Goal: Information Seeking & Learning: Find specific fact

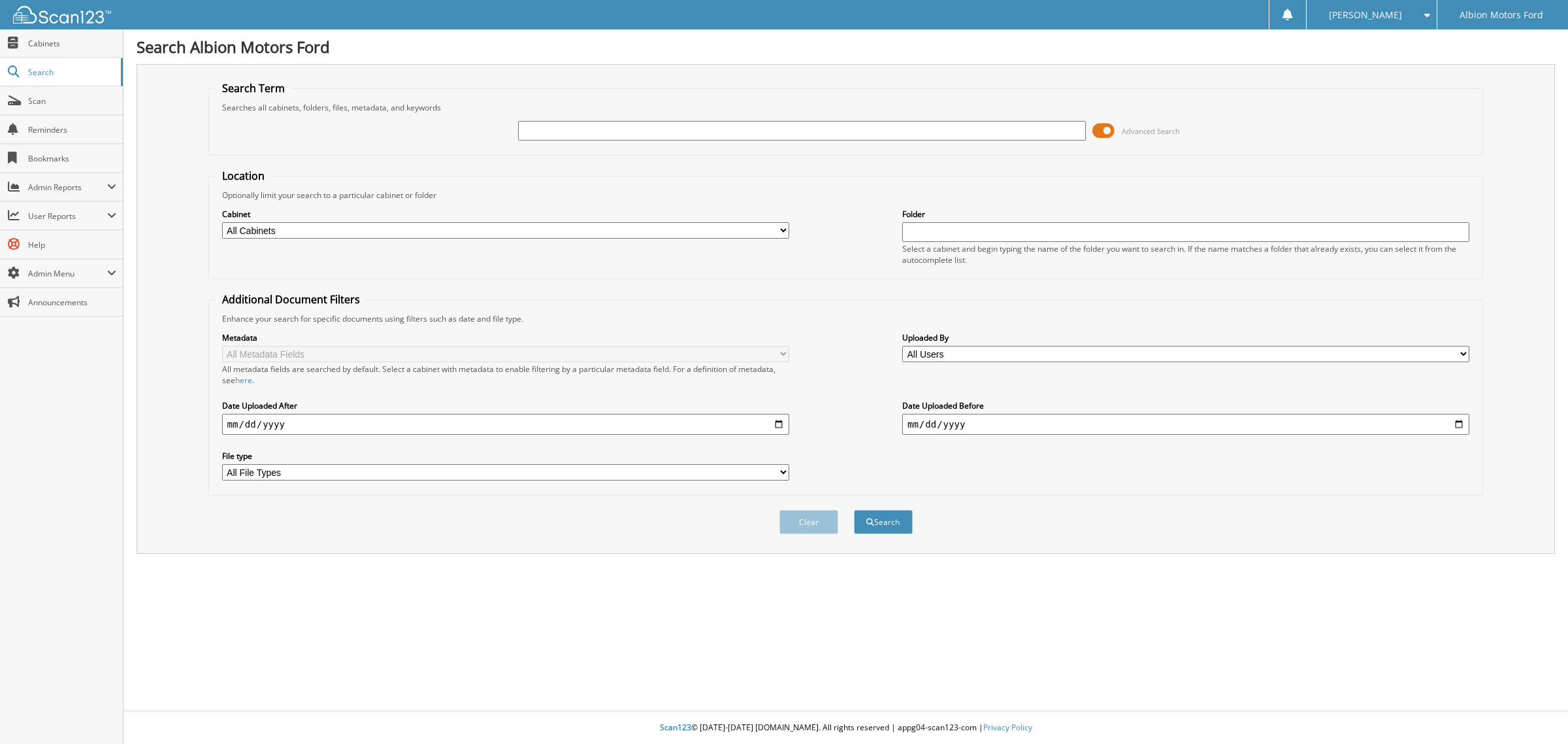
type input "t"
type input "T5093"
click at [854, 509] on button "Search" at bounding box center [883, 522] width 59 height 25
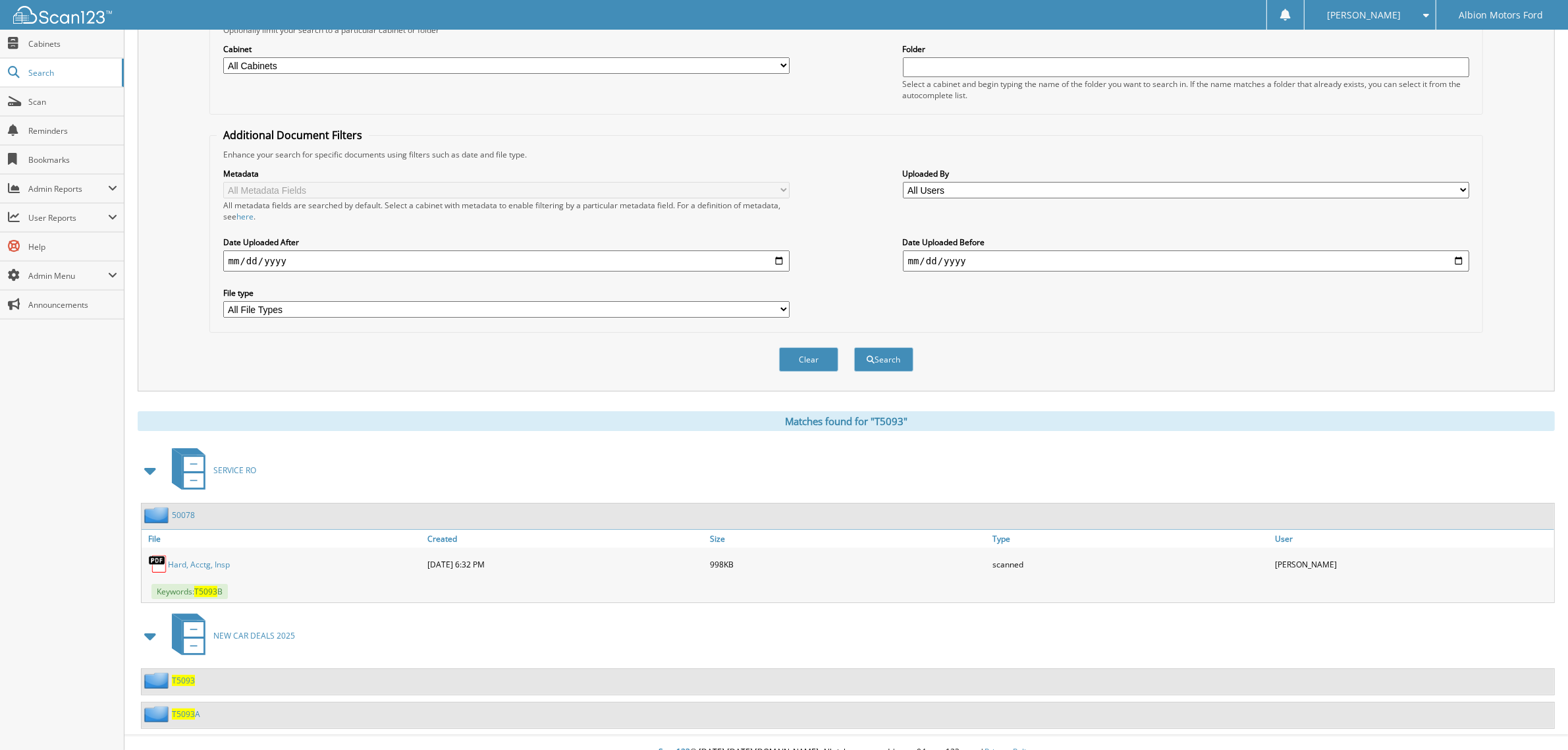
scroll to position [174, 0]
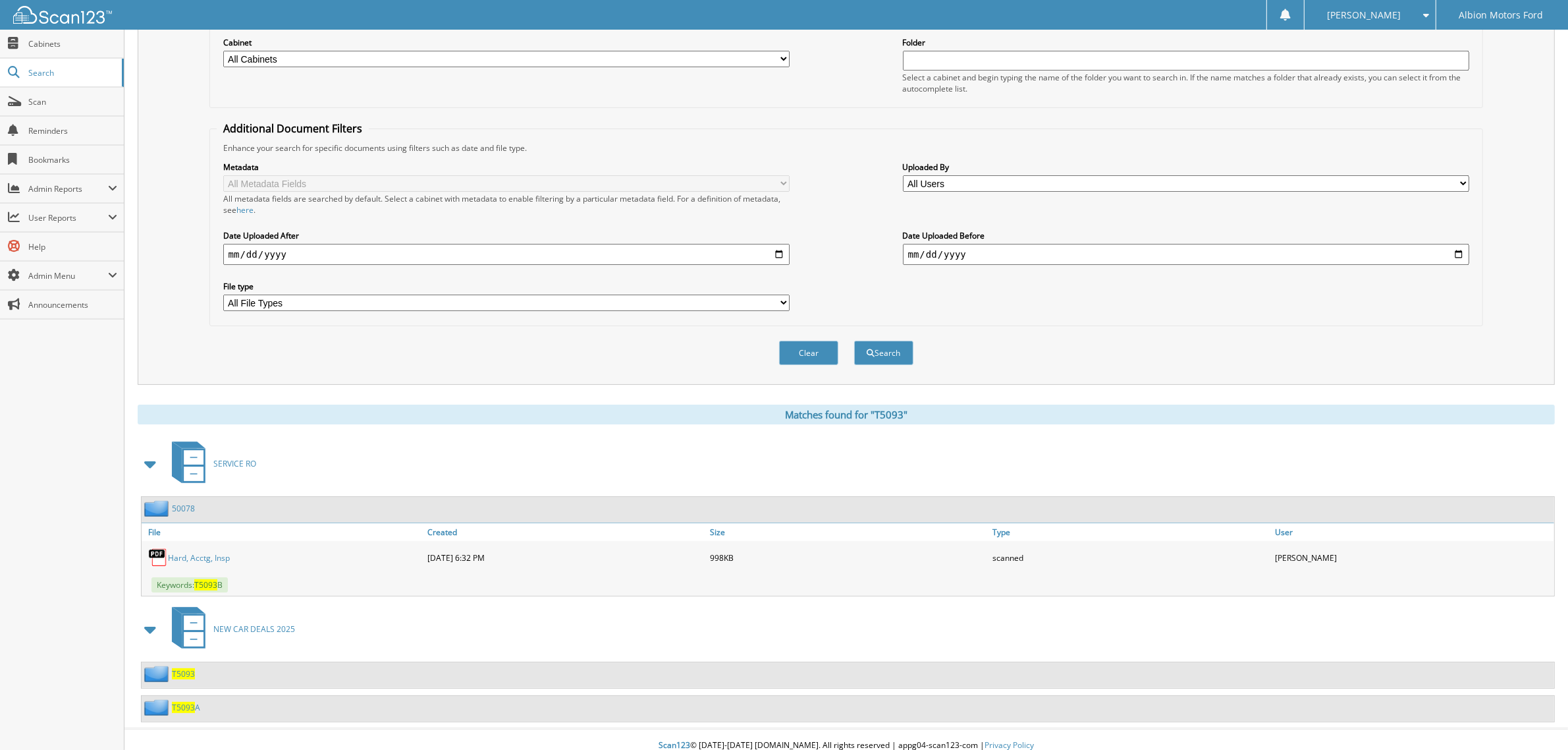
click at [198, 552] on link "Hard, Acctg, Insp" at bounding box center [198, 558] width 62 height 11
click at [183, 668] on span "T5093" at bounding box center [183, 674] width 23 height 11
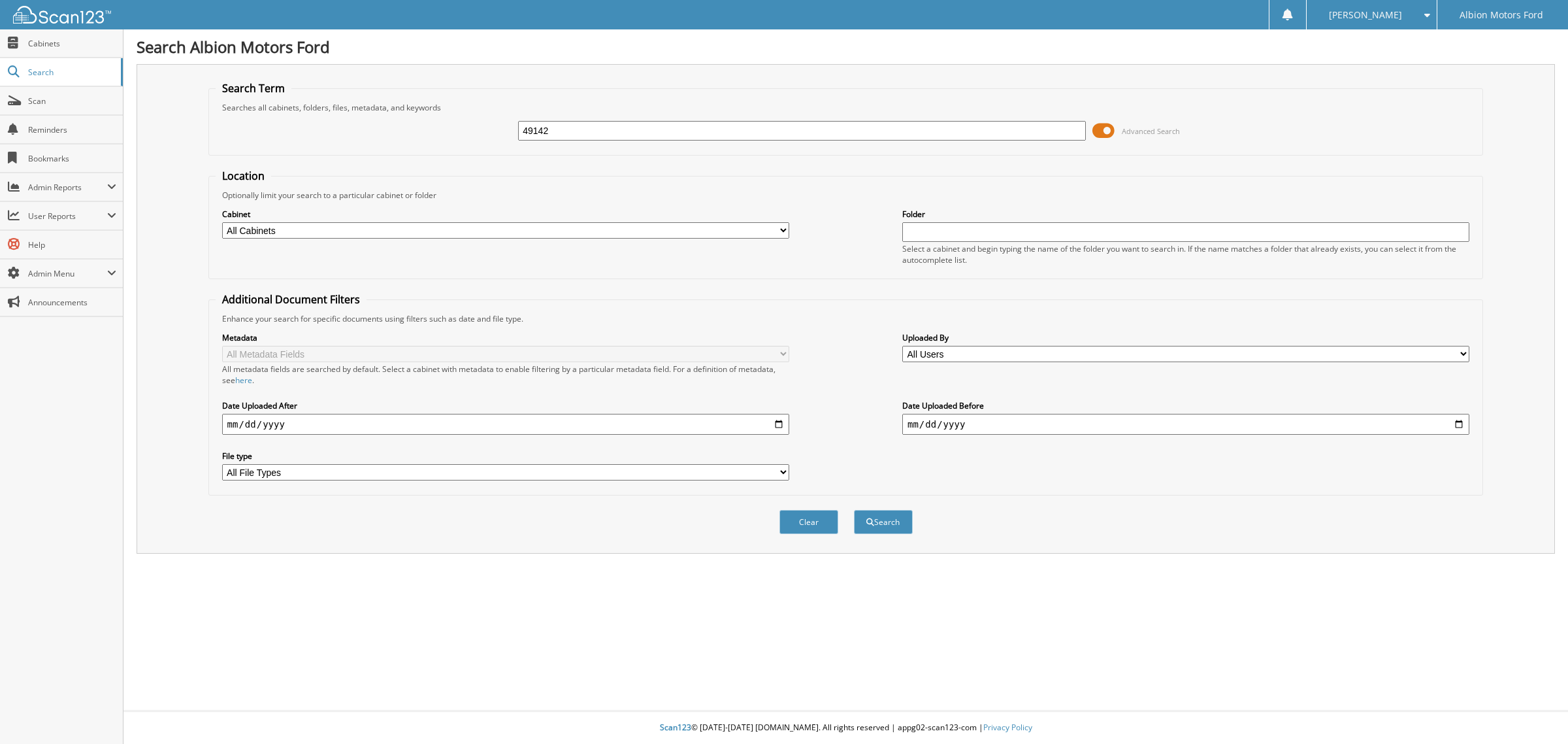
type input "49142"
click at [854, 509] on button "Search" at bounding box center [883, 522] width 59 height 25
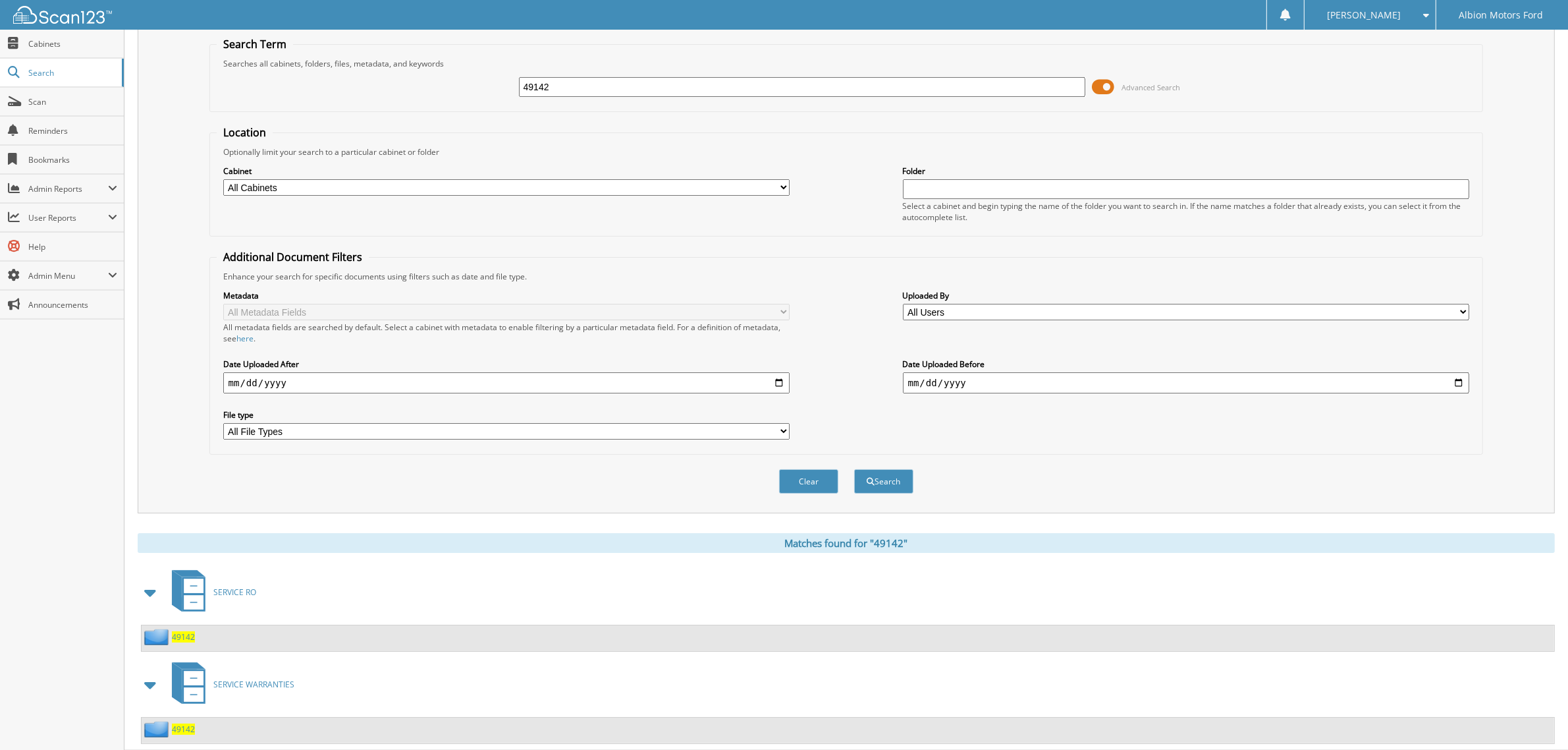
scroll to position [67, 0]
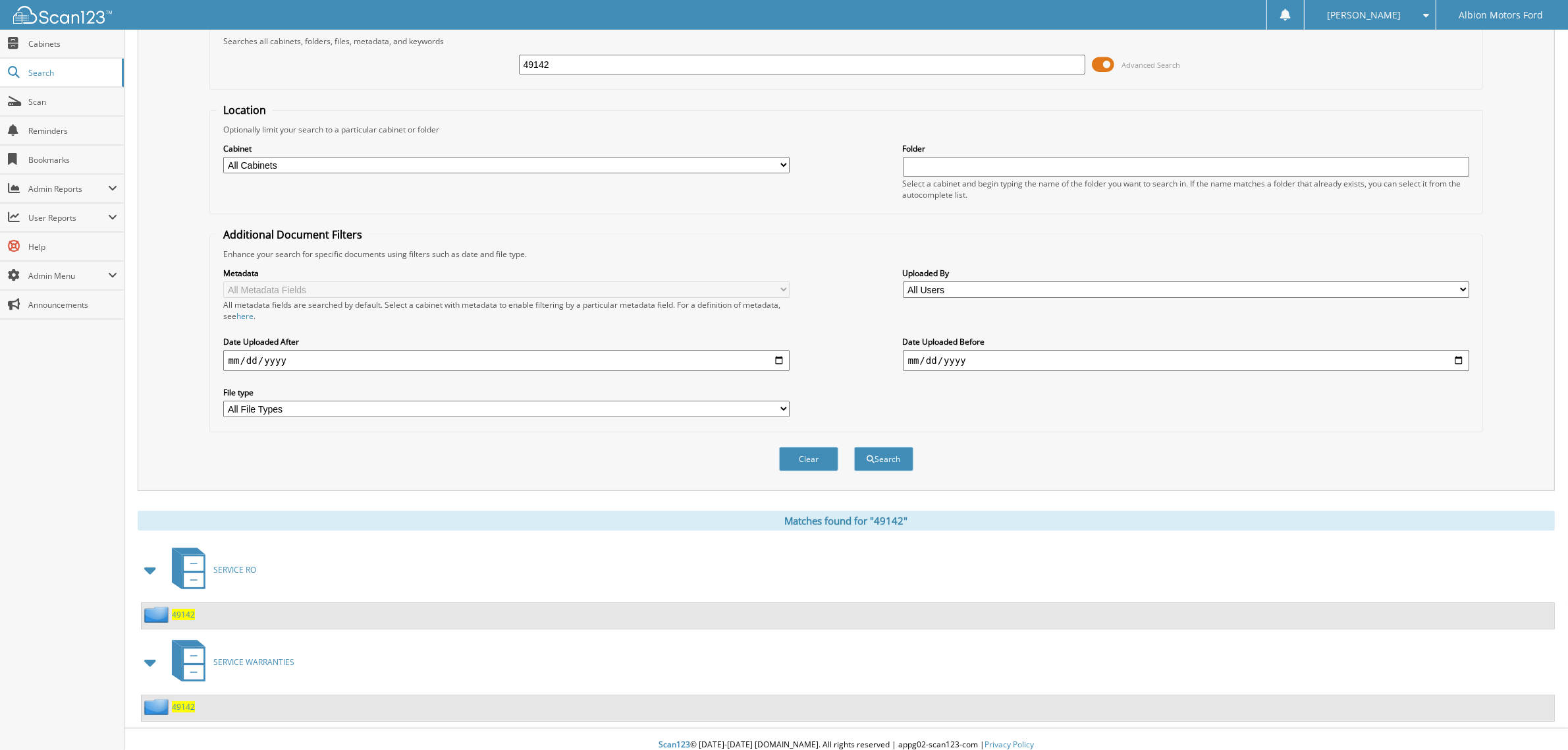
click at [179, 701] on span "49142" at bounding box center [183, 707] width 23 height 11
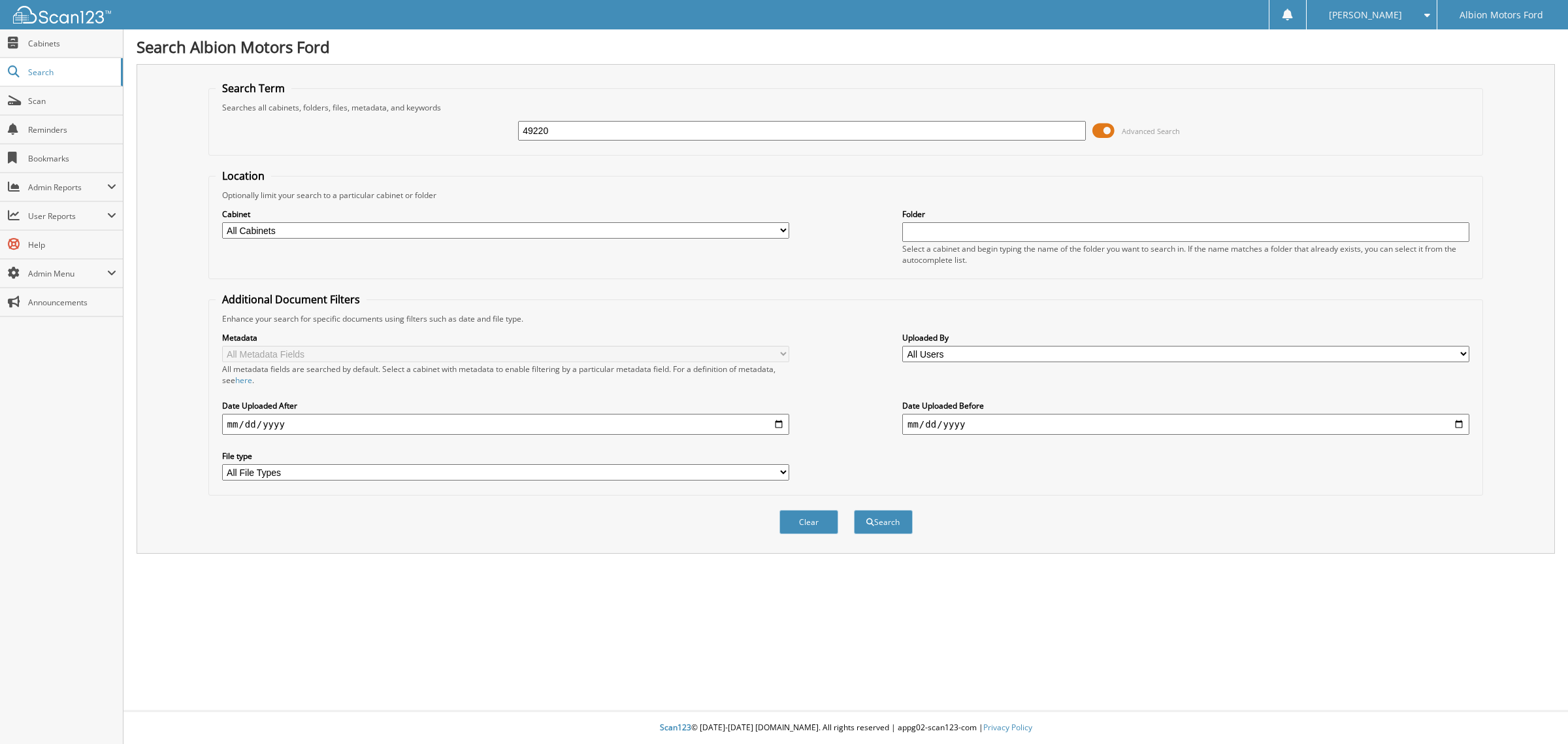
type input "49220"
click at [854, 509] on button "Search" at bounding box center [883, 522] width 59 height 25
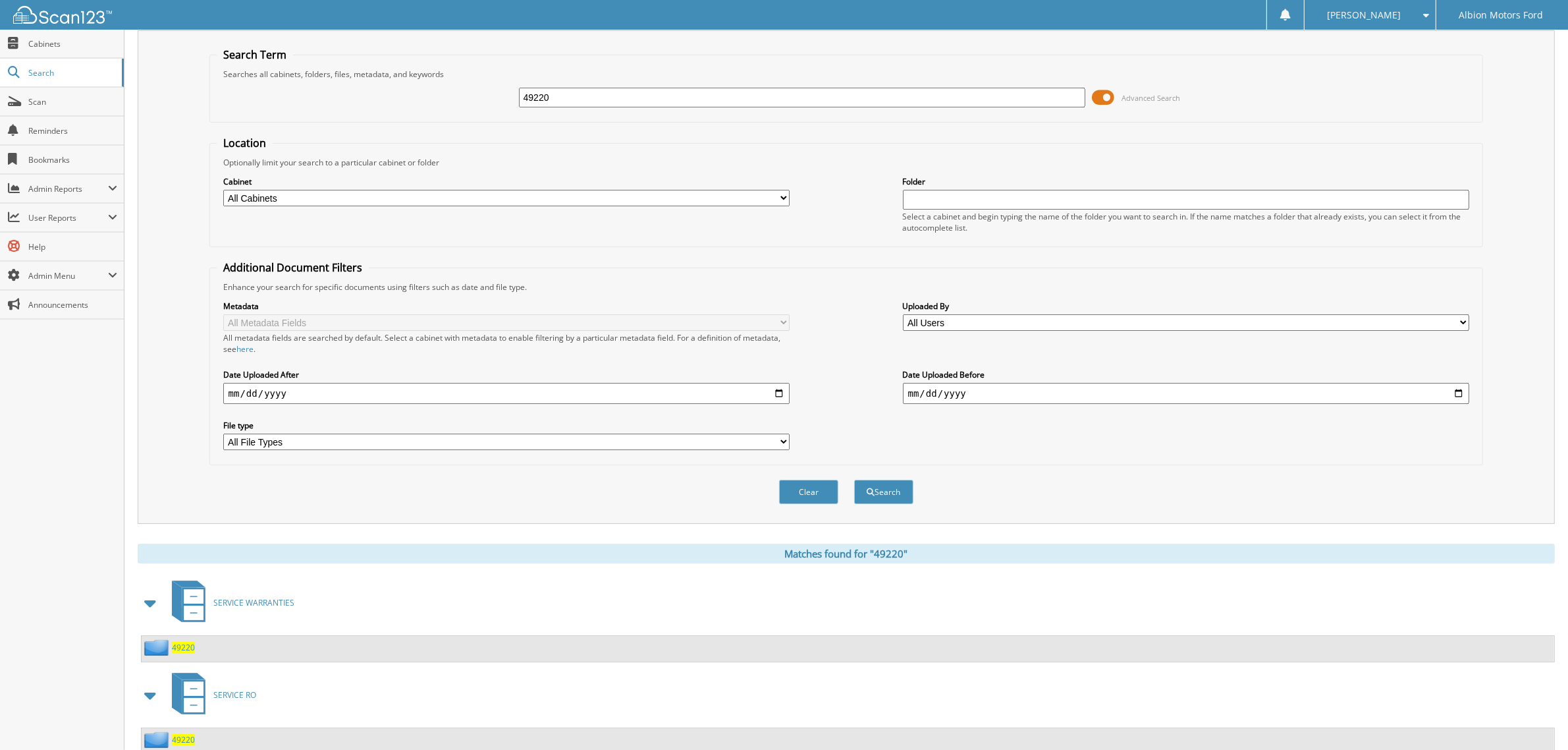
scroll to position [67, 0]
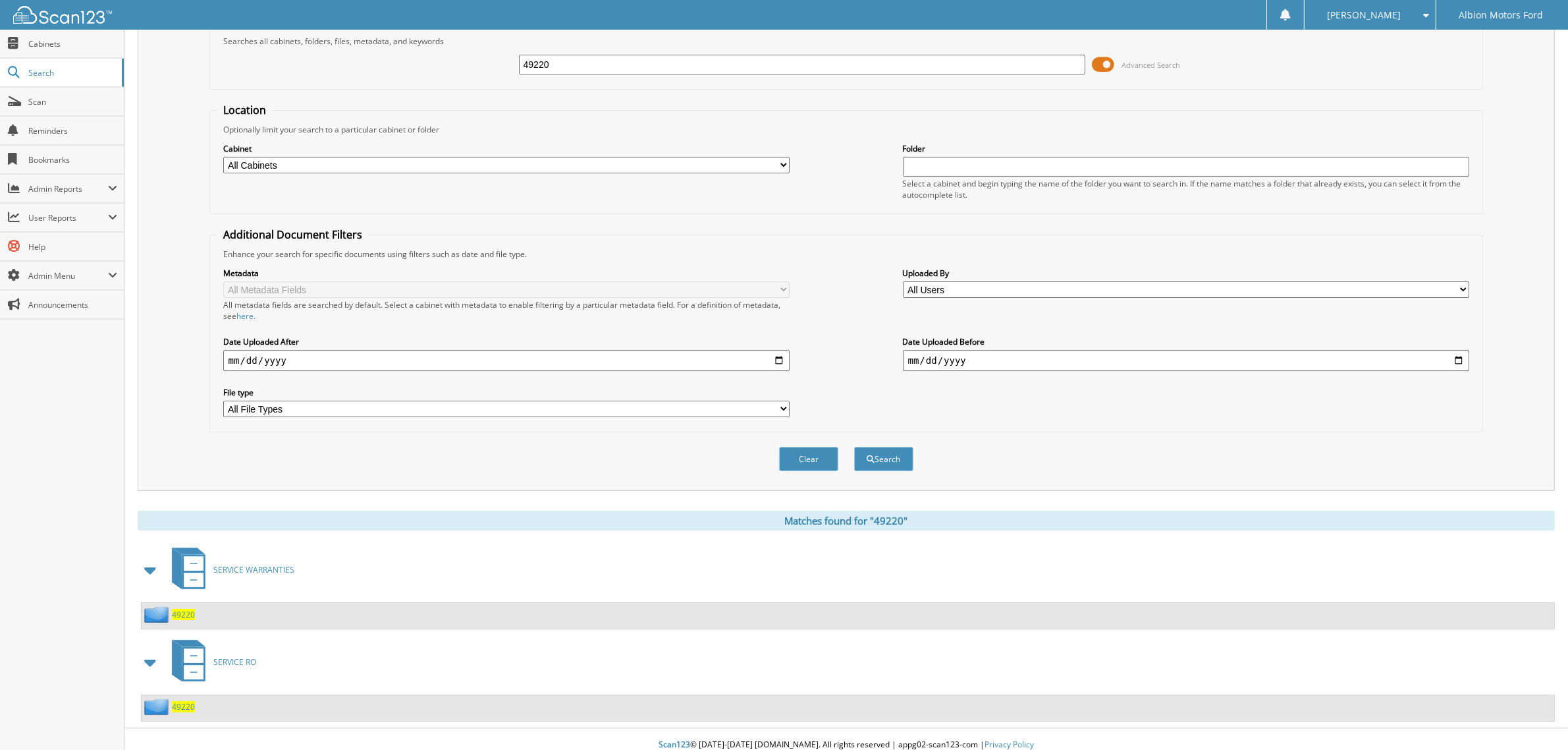
click at [186, 701] on span "49220" at bounding box center [183, 707] width 23 height 11
click at [189, 609] on span "49220" at bounding box center [183, 615] width 23 height 11
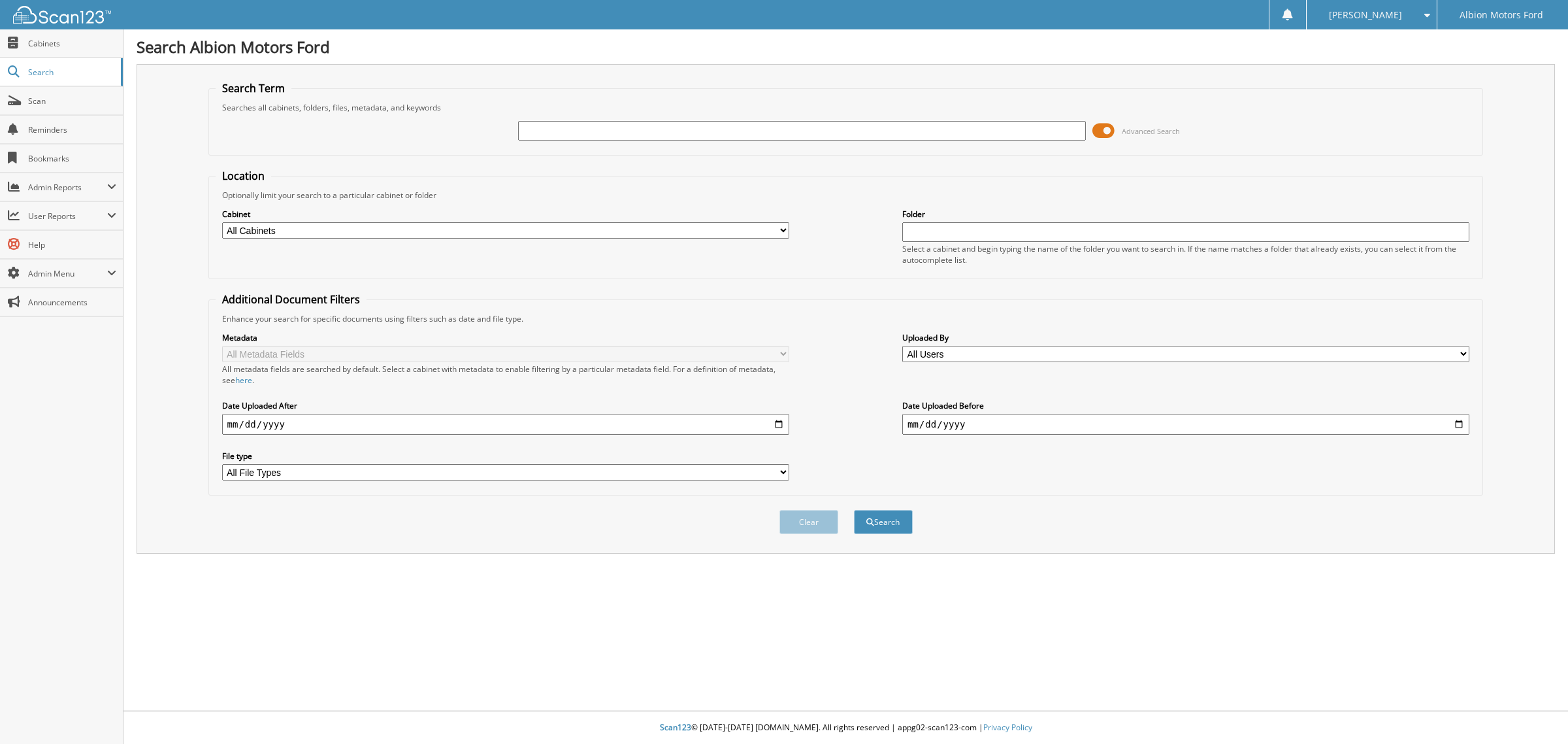
click at [603, 132] on input "text" at bounding box center [801, 131] width 567 height 20
type input "49164"
click at [854, 509] on button "Search" at bounding box center [883, 522] width 59 height 25
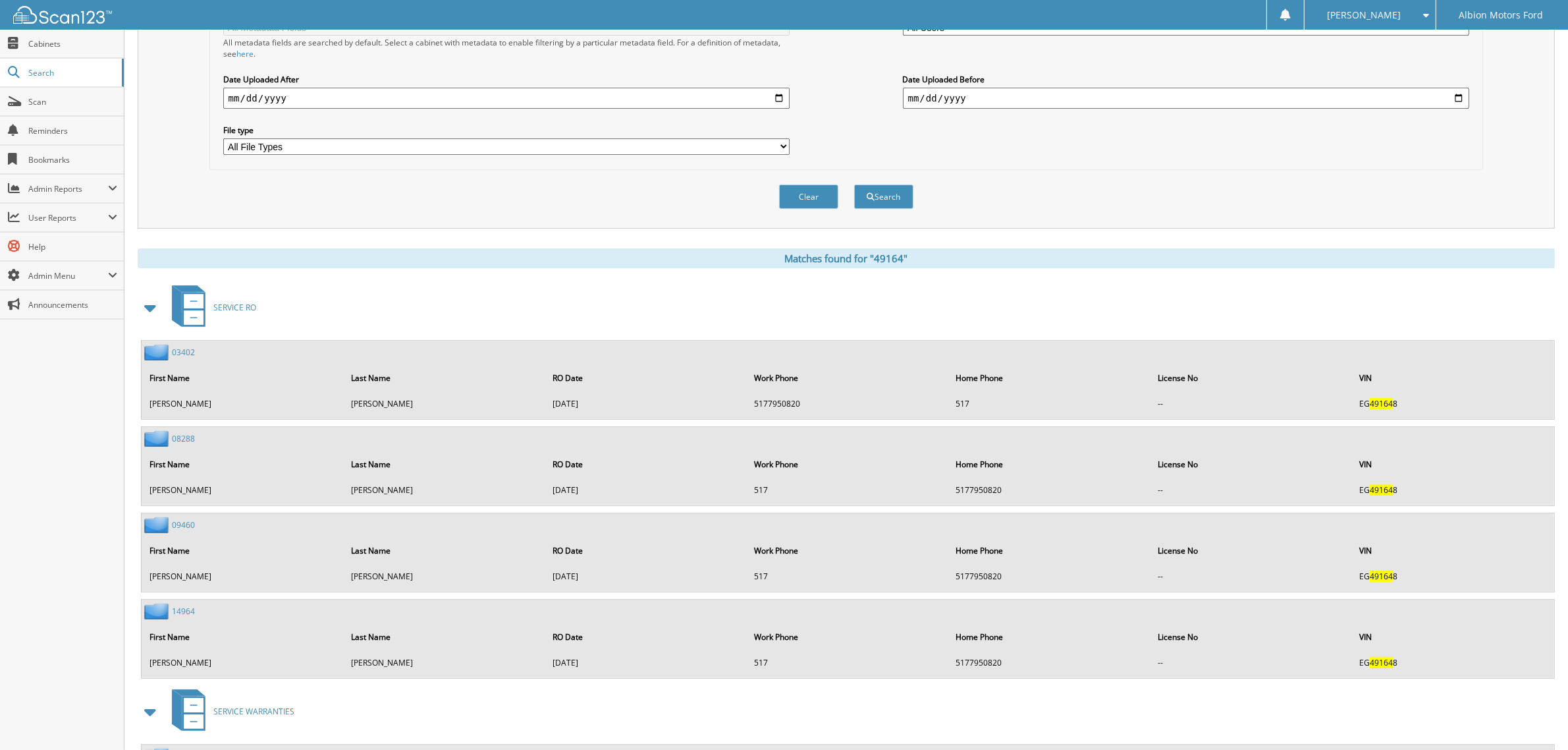
scroll to position [369, 0]
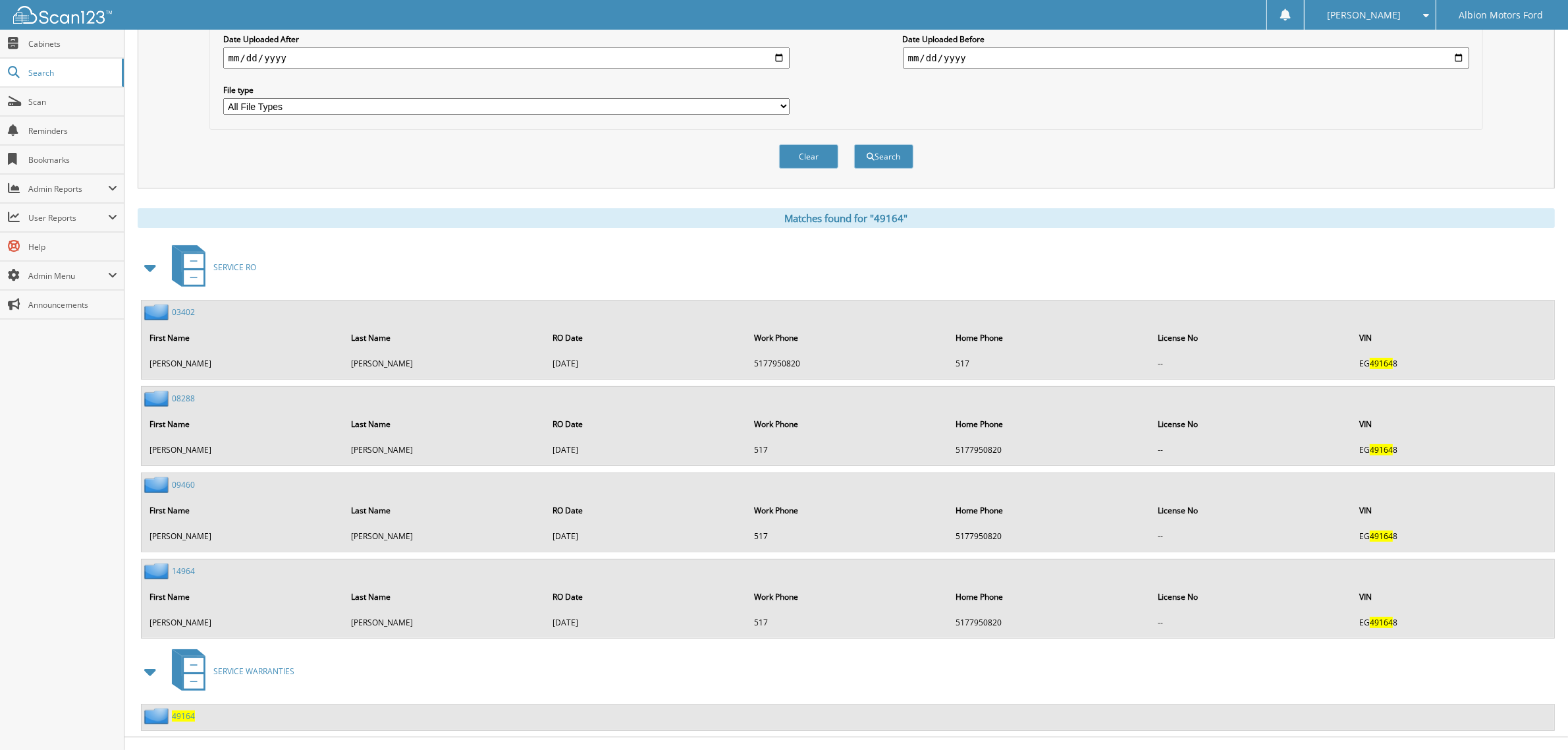
click at [184, 710] on span "49164" at bounding box center [183, 716] width 23 height 11
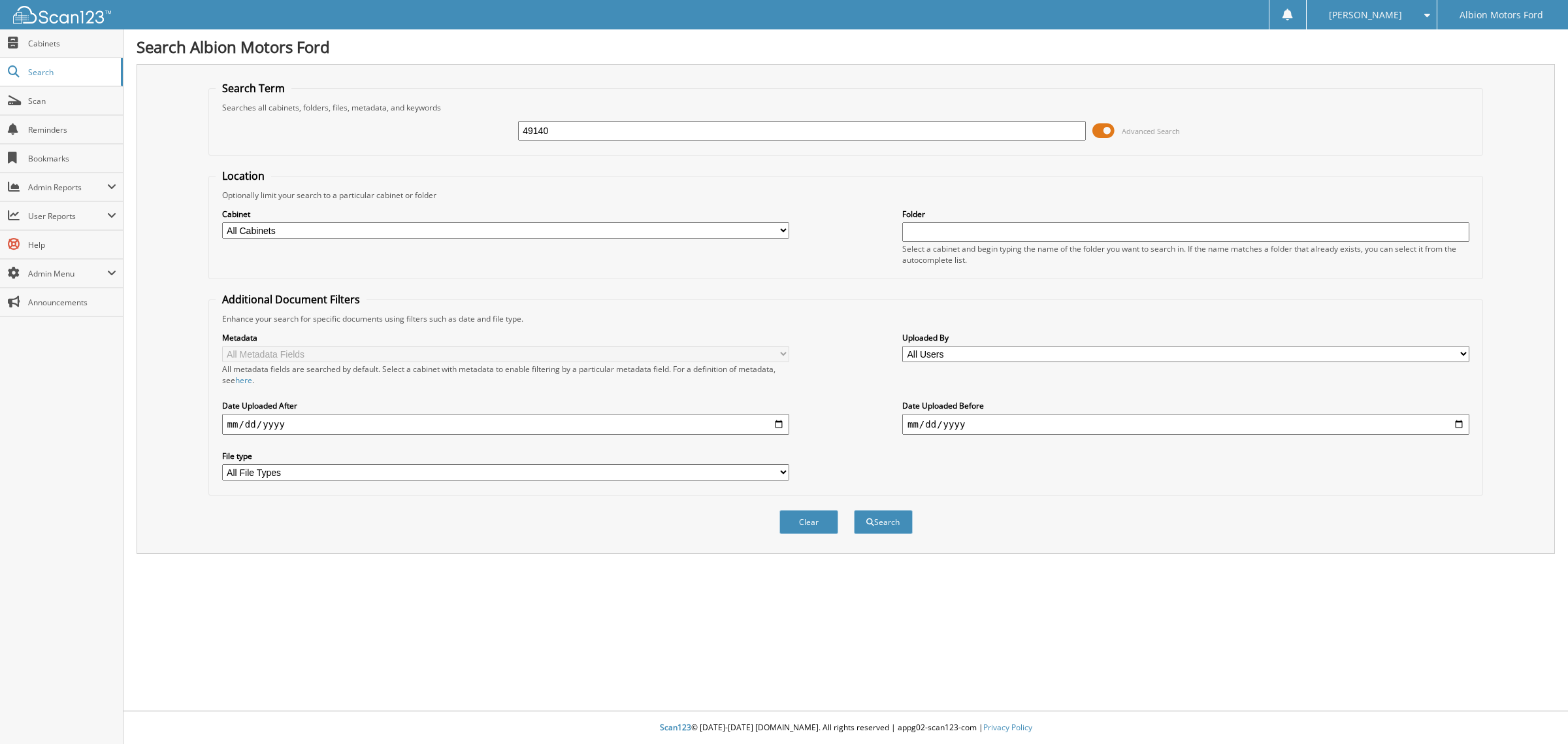
type input "49140"
click at [854, 509] on button "Search" at bounding box center [883, 522] width 59 height 25
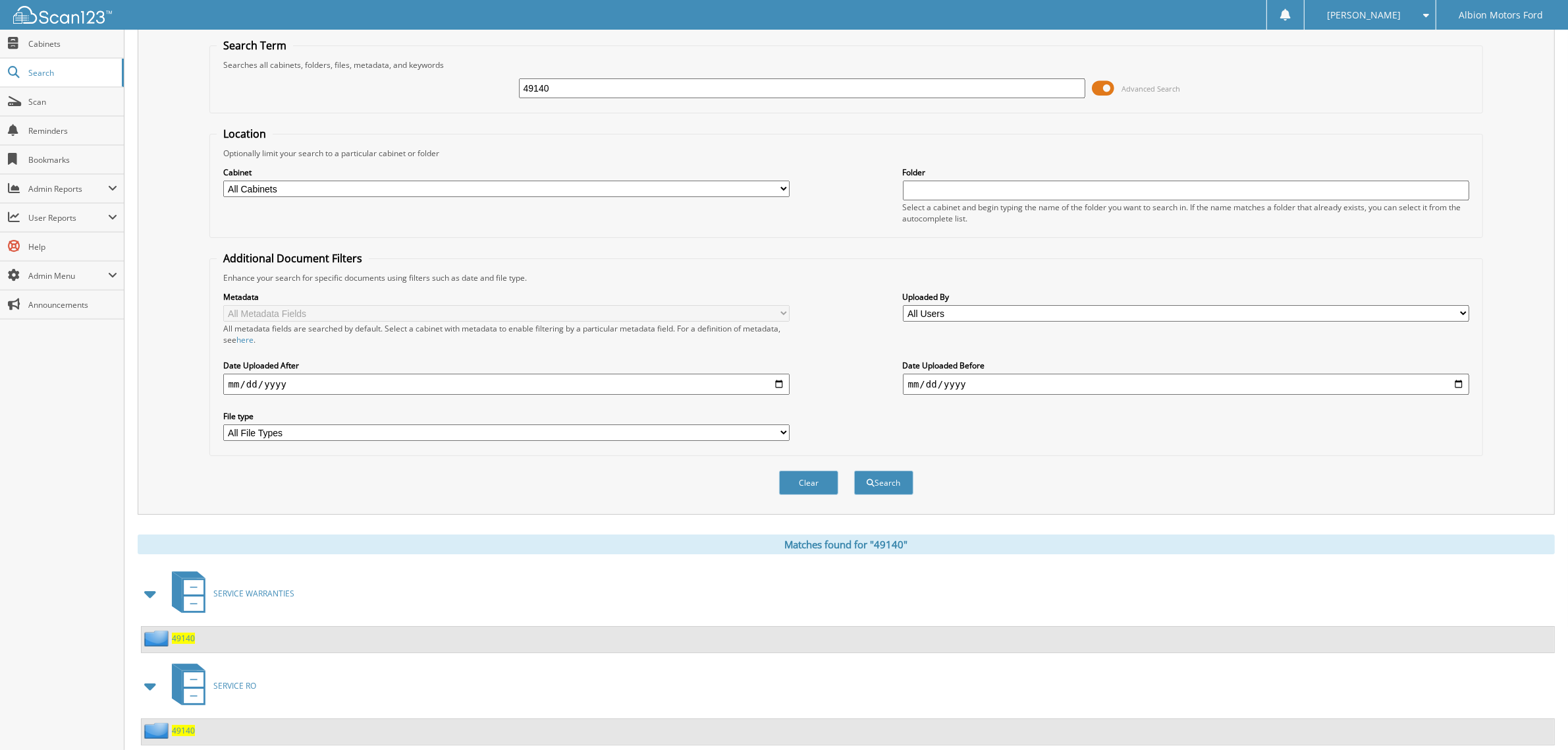
scroll to position [67, 0]
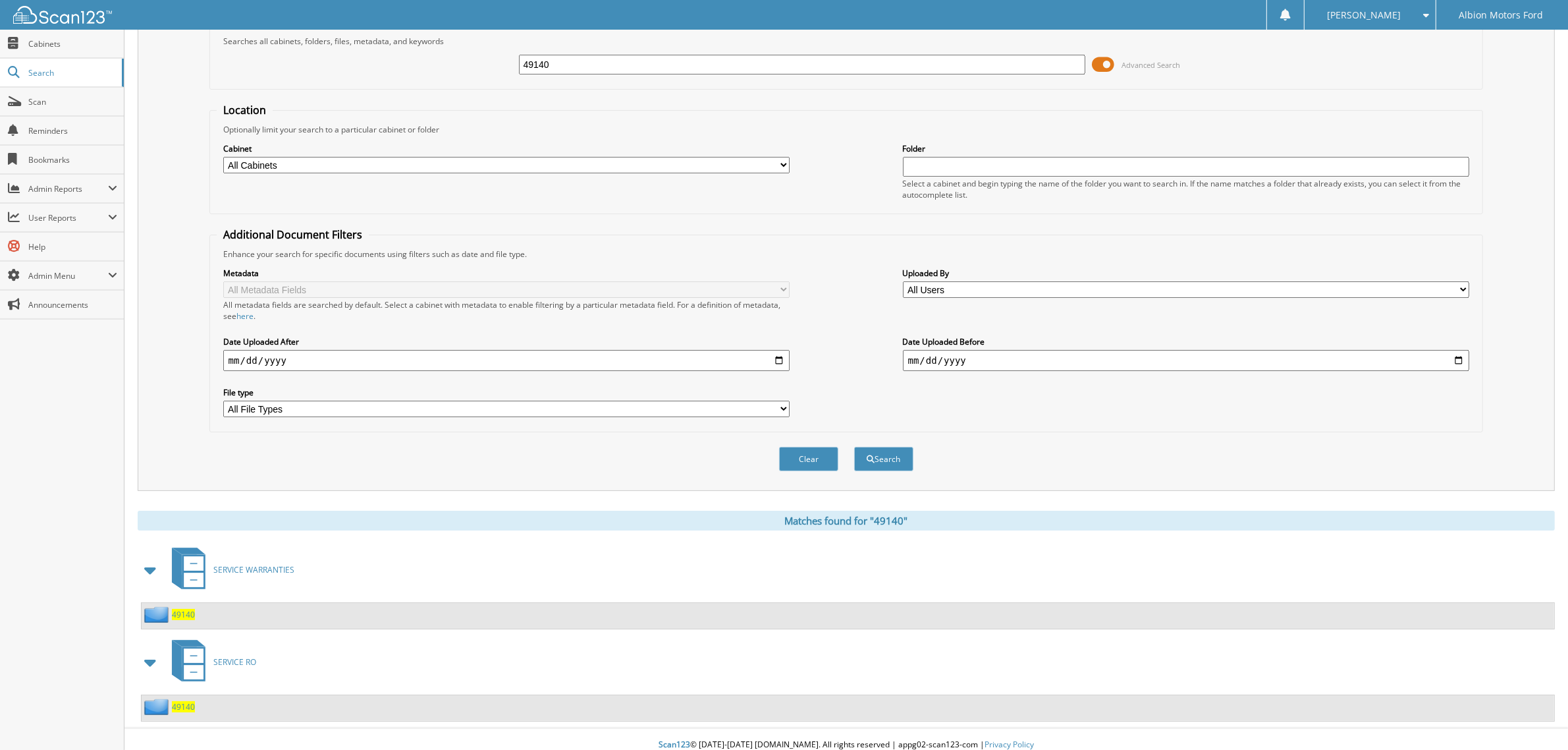
click at [188, 701] on span "49140" at bounding box center [183, 707] width 23 height 11
click at [186, 609] on span "49140" at bounding box center [183, 615] width 23 height 11
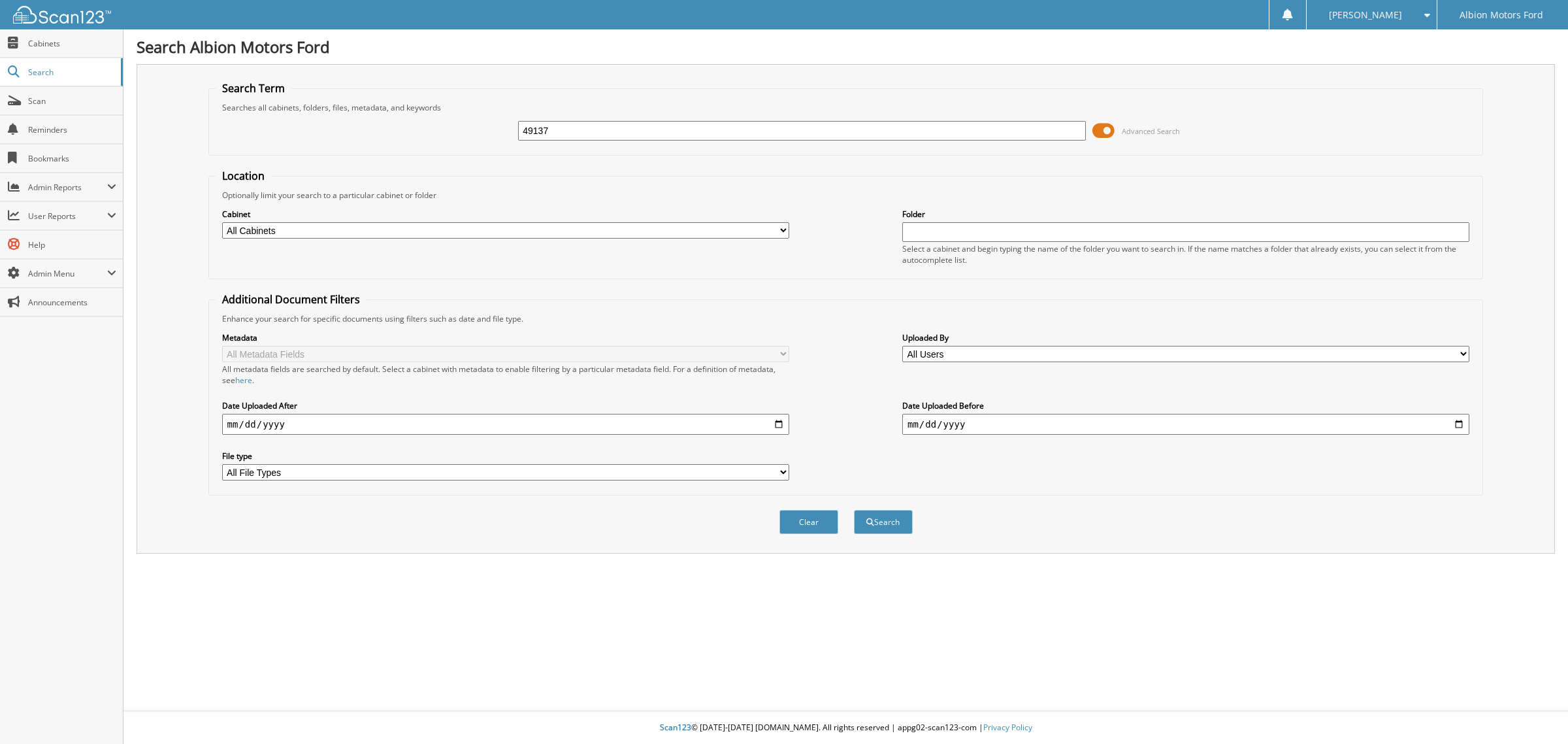
type input "49137"
click at [854, 509] on button "Search" at bounding box center [883, 522] width 59 height 25
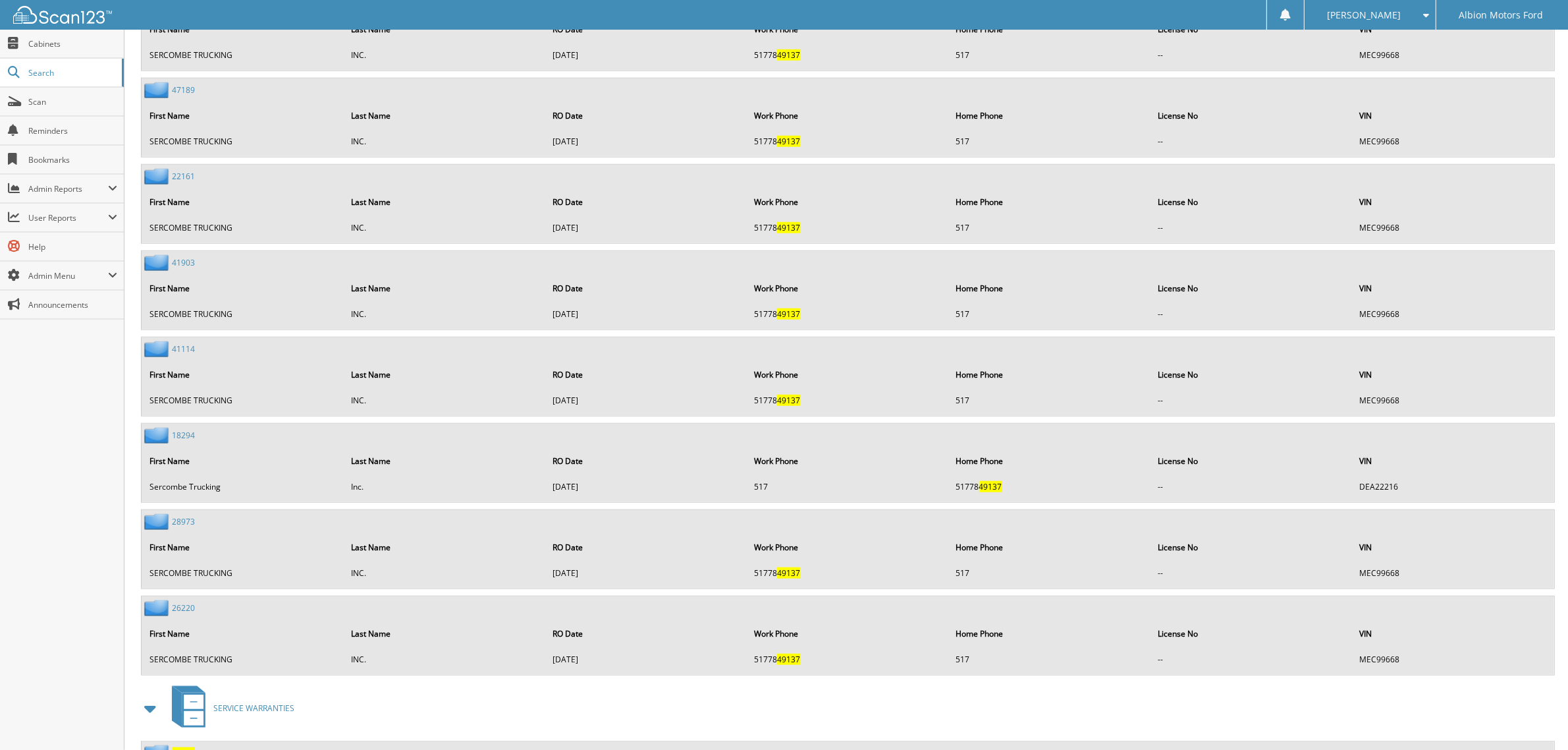
scroll to position [1377, 0]
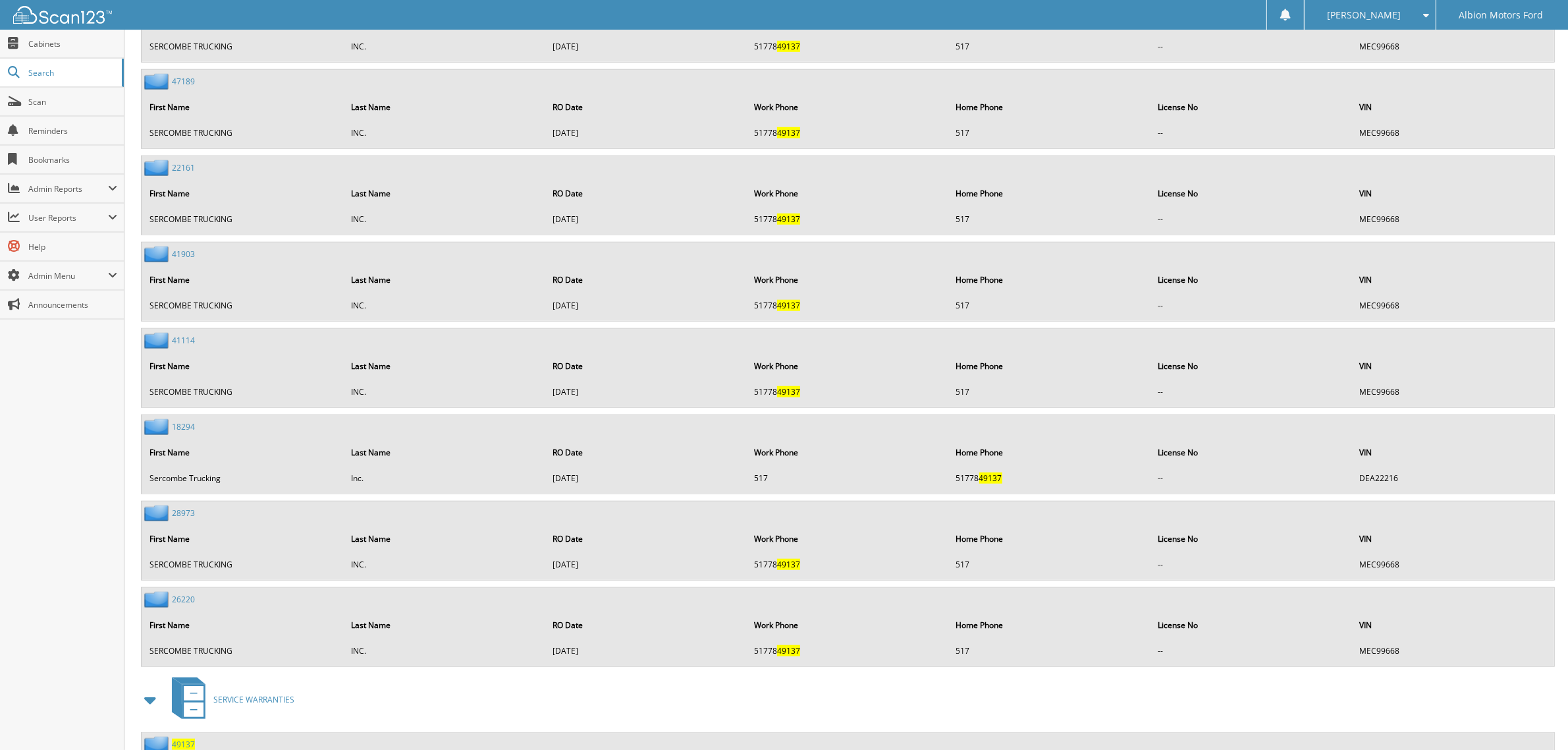
click at [184, 739] on span "49137" at bounding box center [183, 744] width 23 height 11
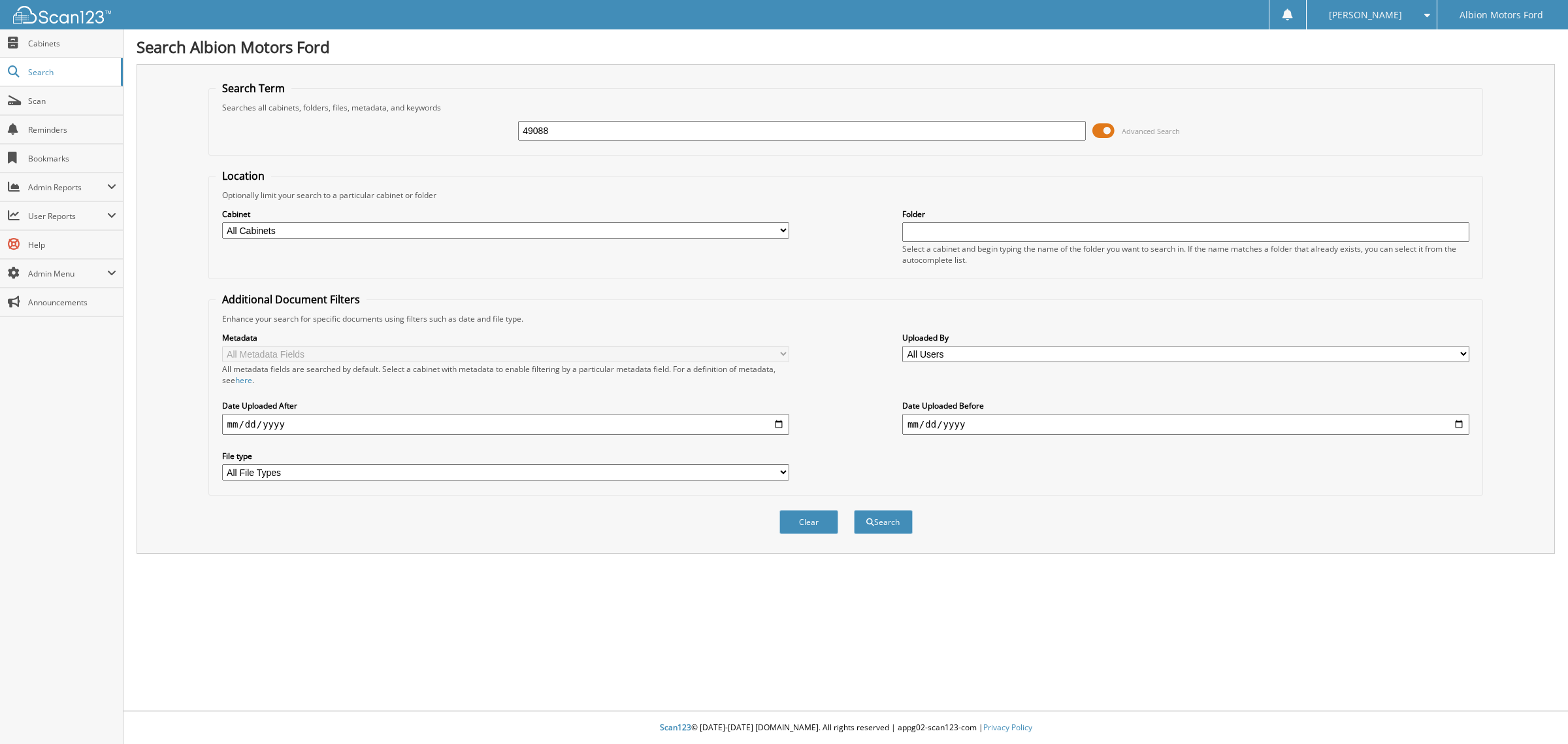
type input "49088"
click at [854, 509] on button "Search" at bounding box center [883, 522] width 59 height 25
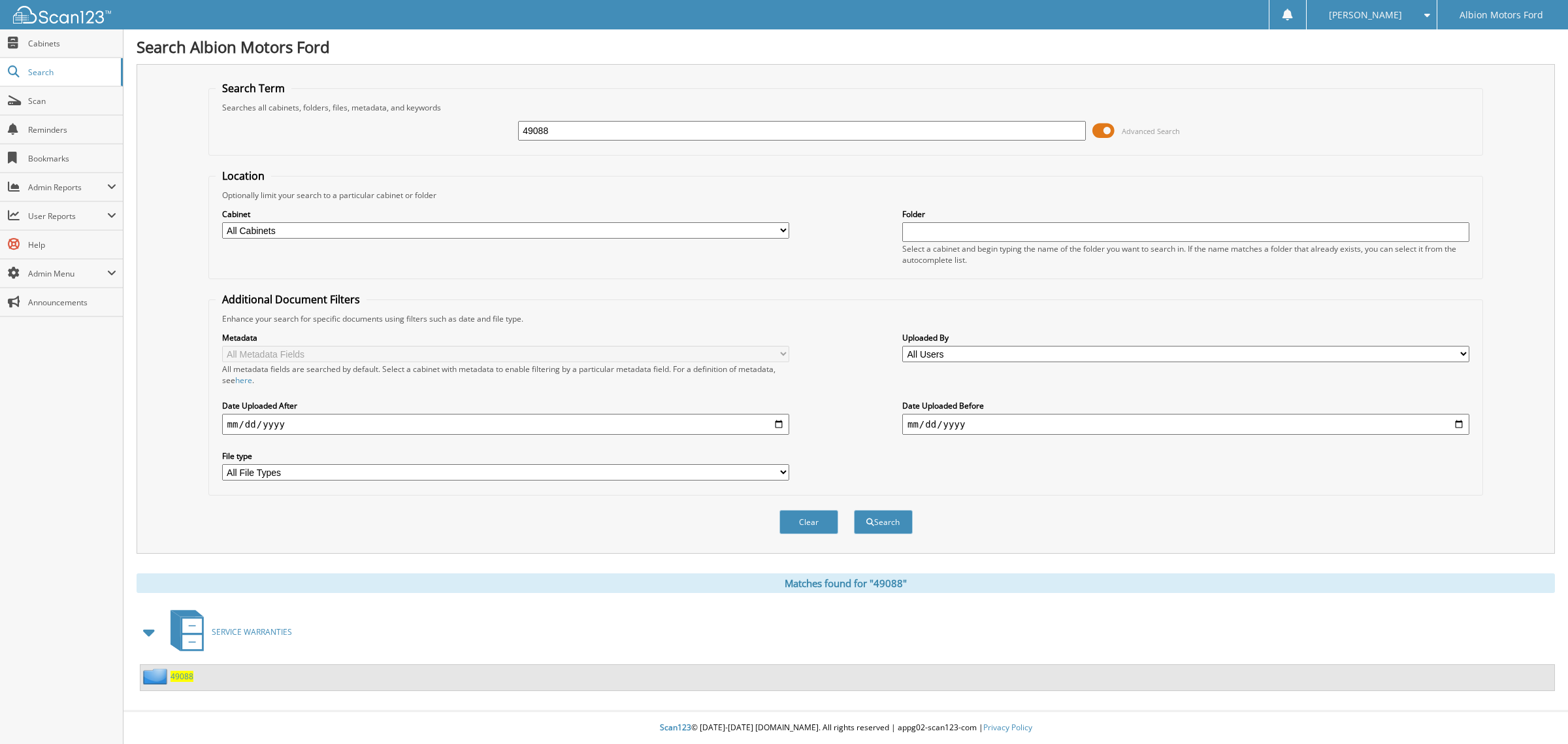
click at [185, 670] on span "49088" at bounding box center [182, 676] width 23 height 11
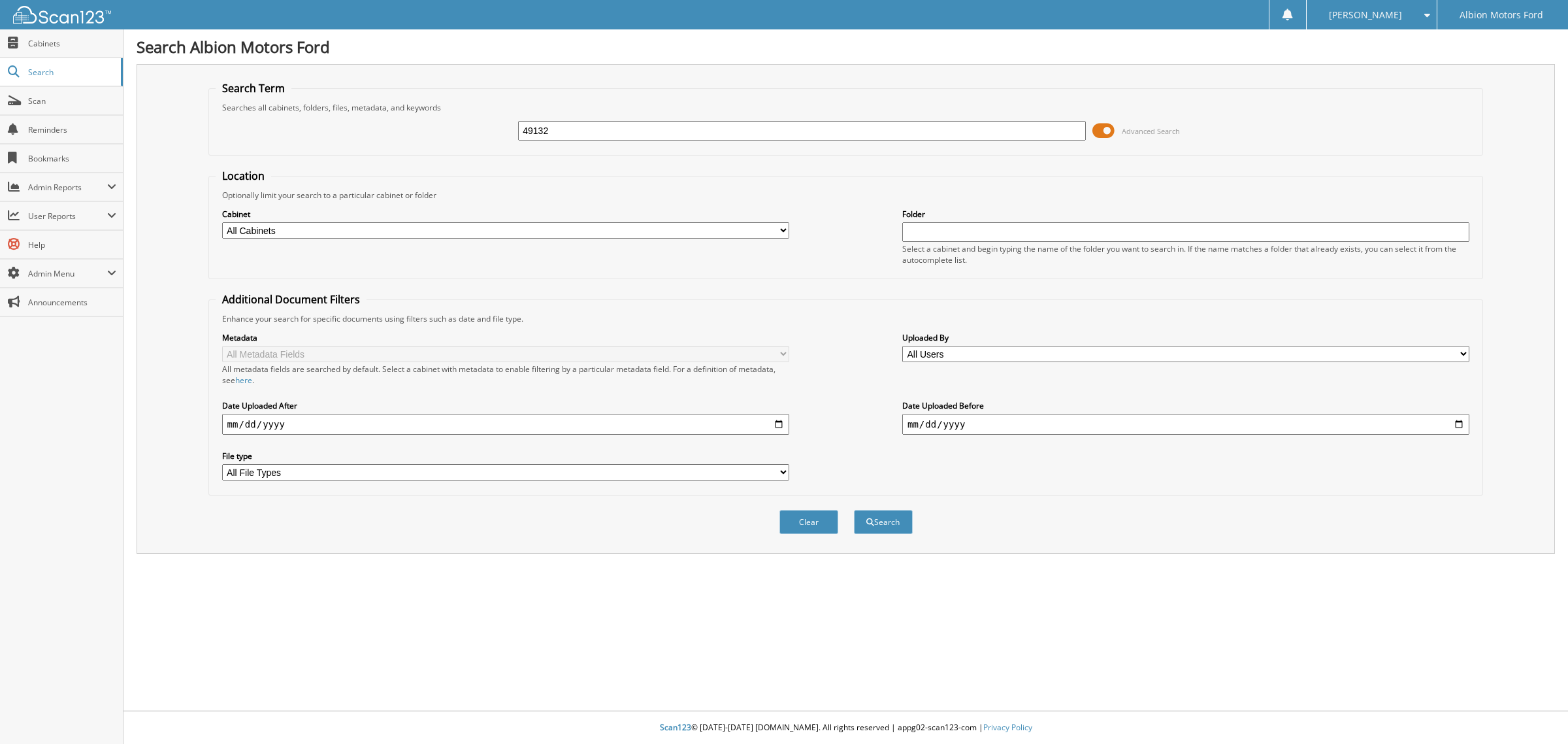
type input "49132"
click at [854, 509] on button "Search" at bounding box center [883, 522] width 59 height 25
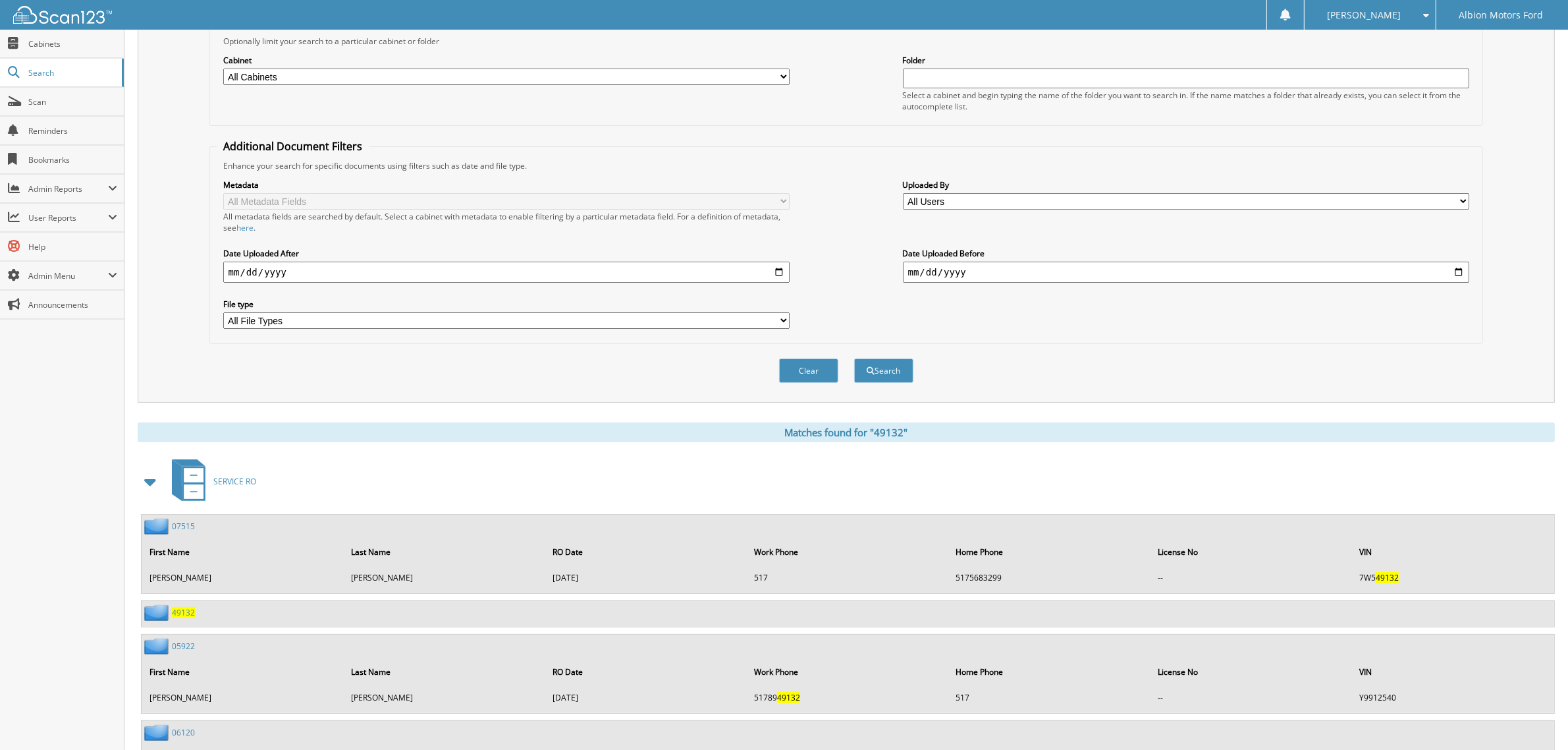
scroll to position [320, 0]
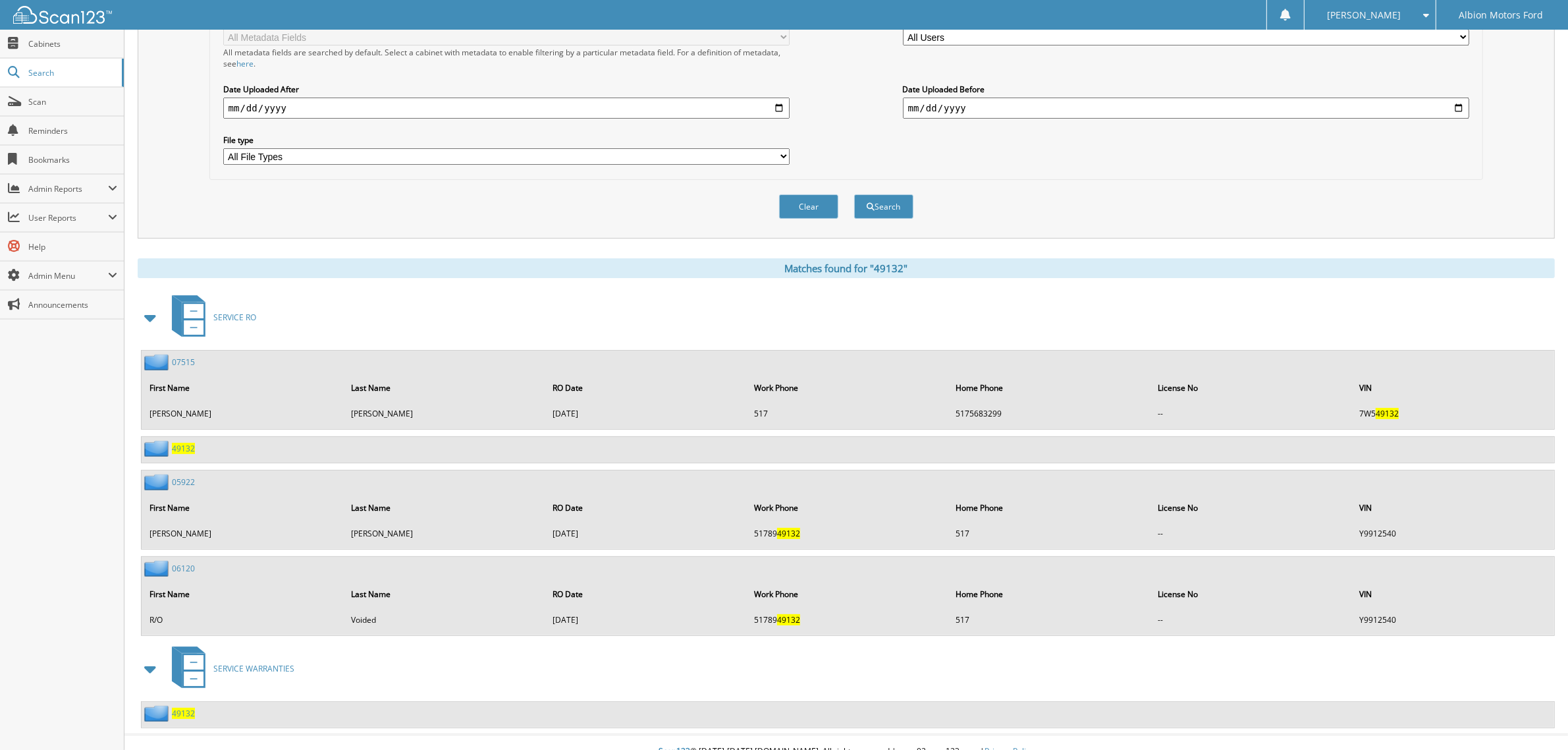
click at [186, 707] on span "49132" at bounding box center [183, 713] width 23 height 11
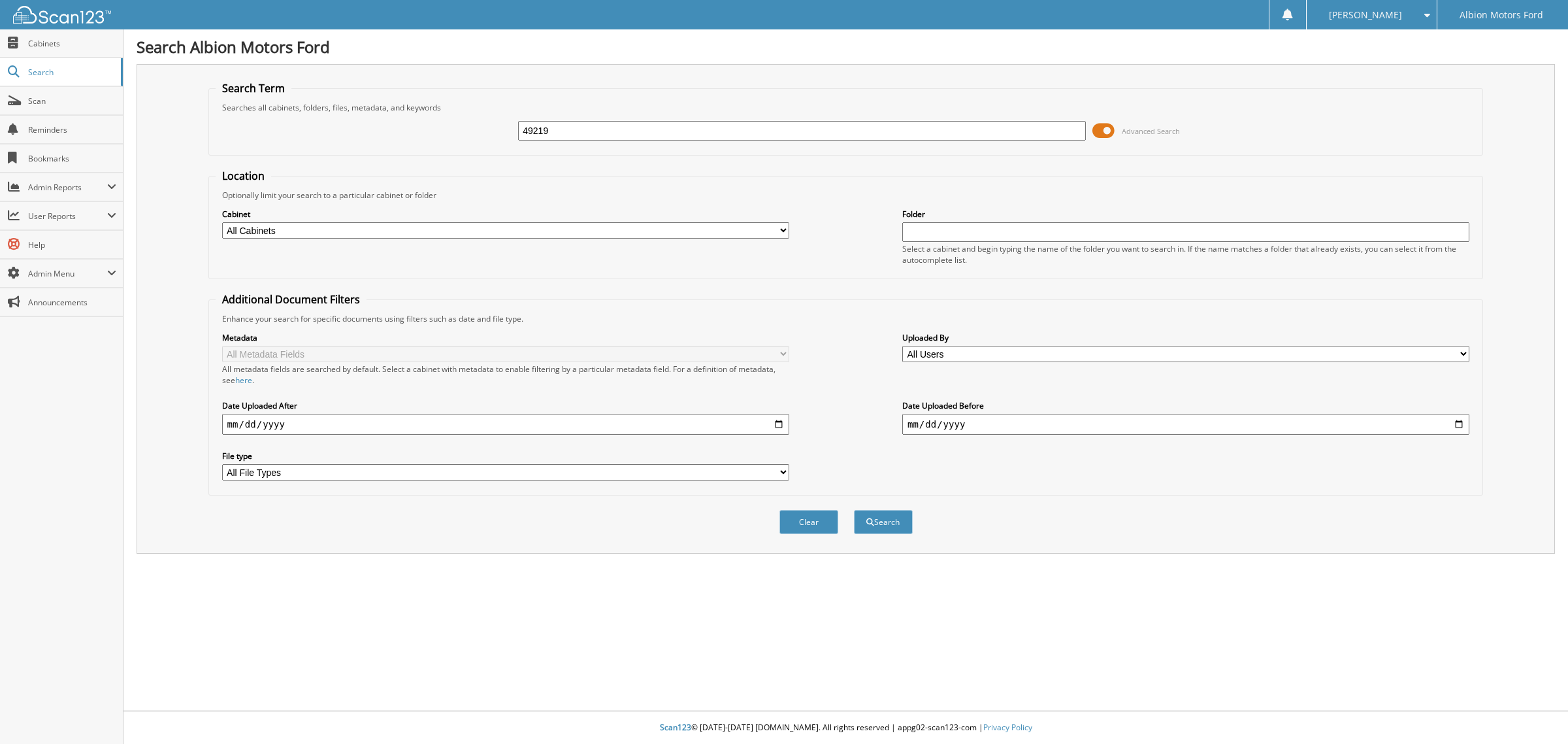
type input "49219"
click at [854, 509] on button "Search" at bounding box center [883, 522] width 59 height 25
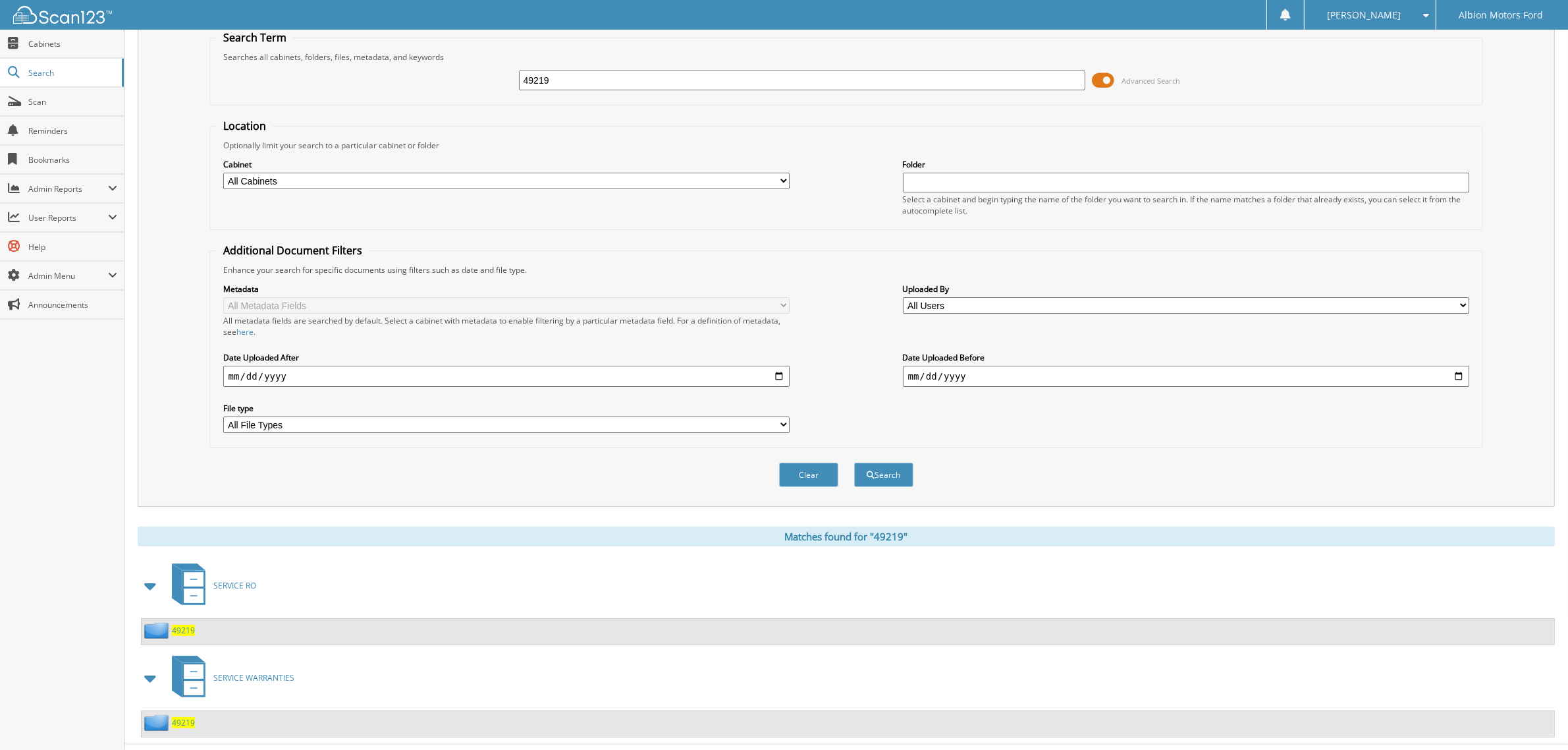
scroll to position [67, 0]
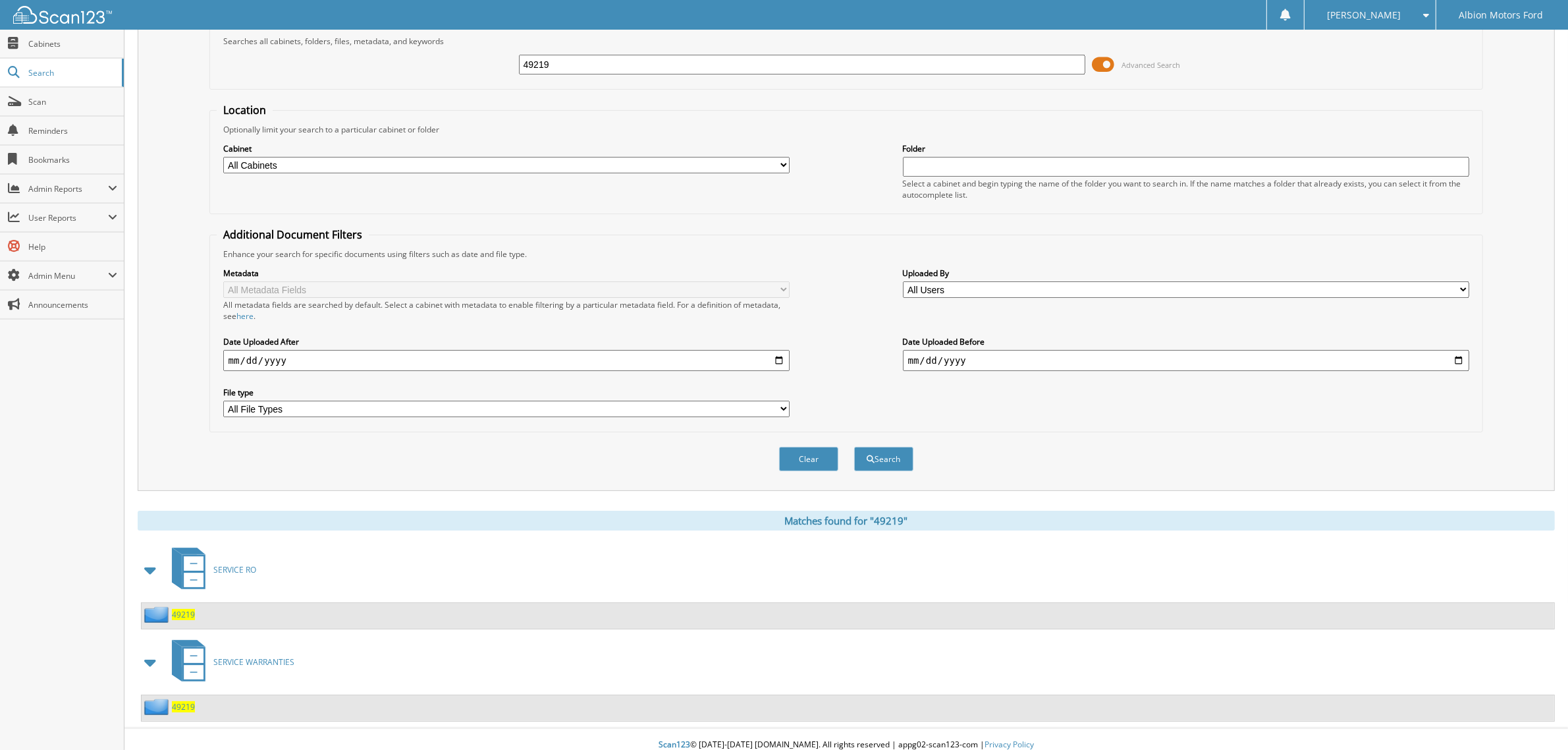
click at [182, 701] on span "49219" at bounding box center [183, 707] width 23 height 11
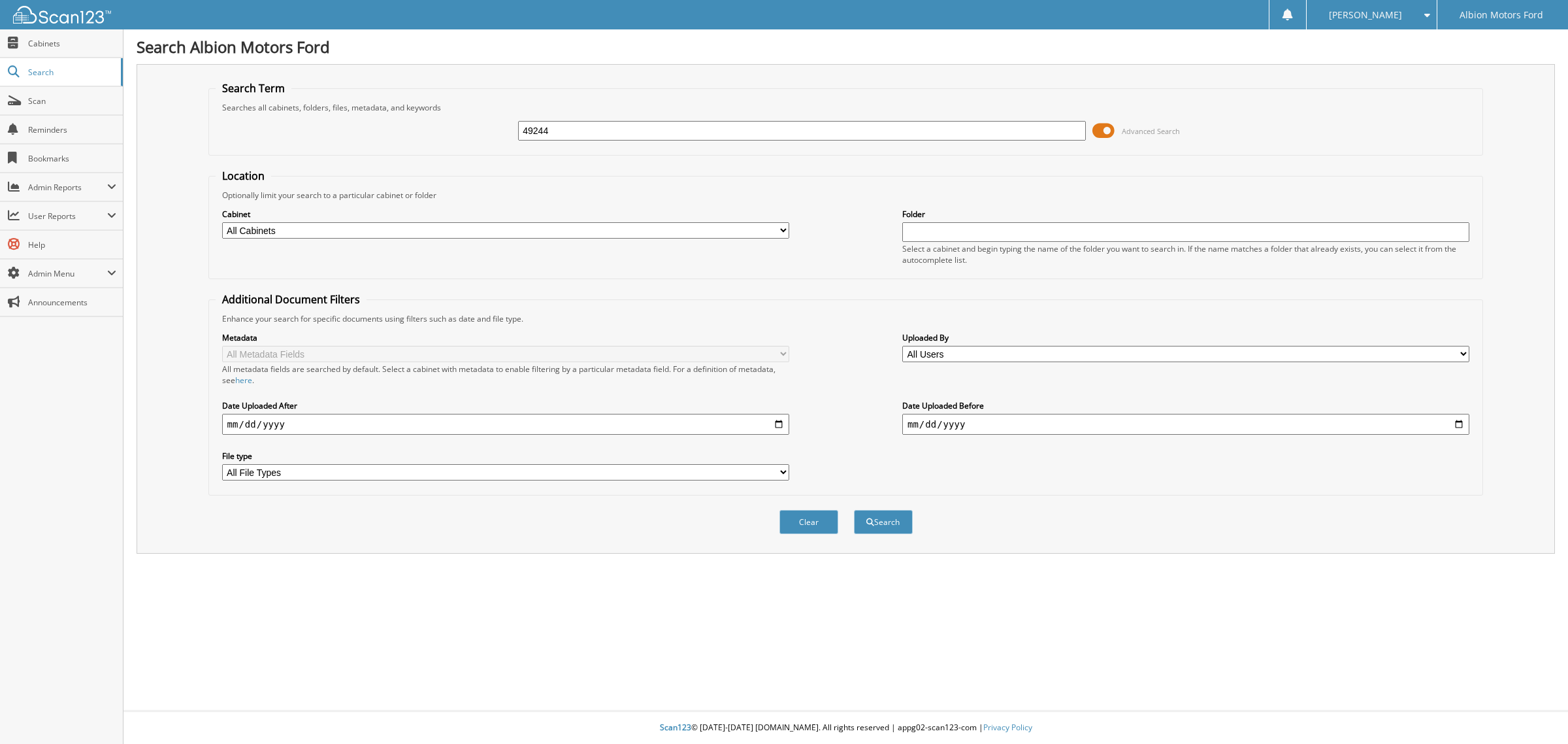
type input "49244"
click at [854, 509] on button "Search" at bounding box center [883, 522] width 59 height 25
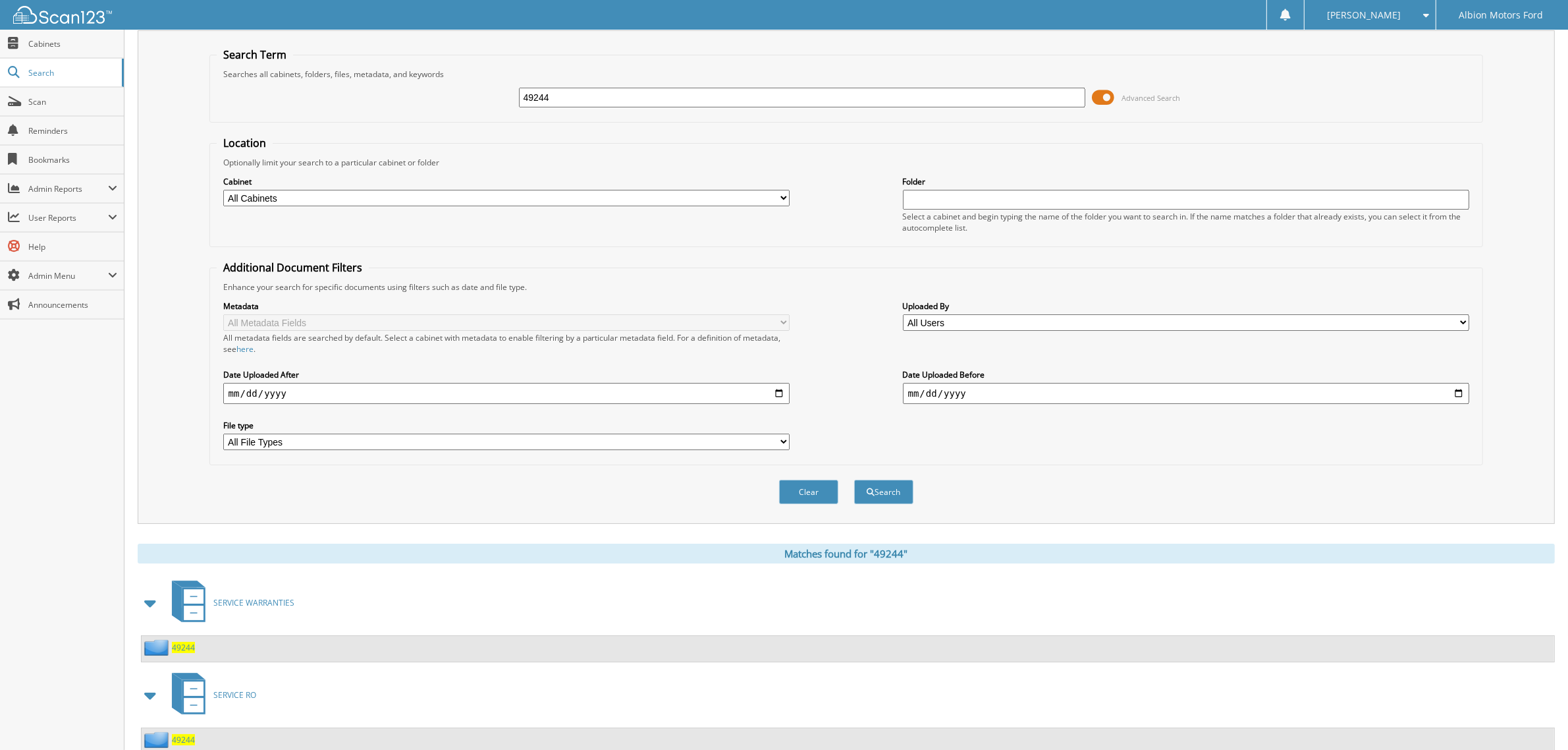
scroll to position [67, 0]
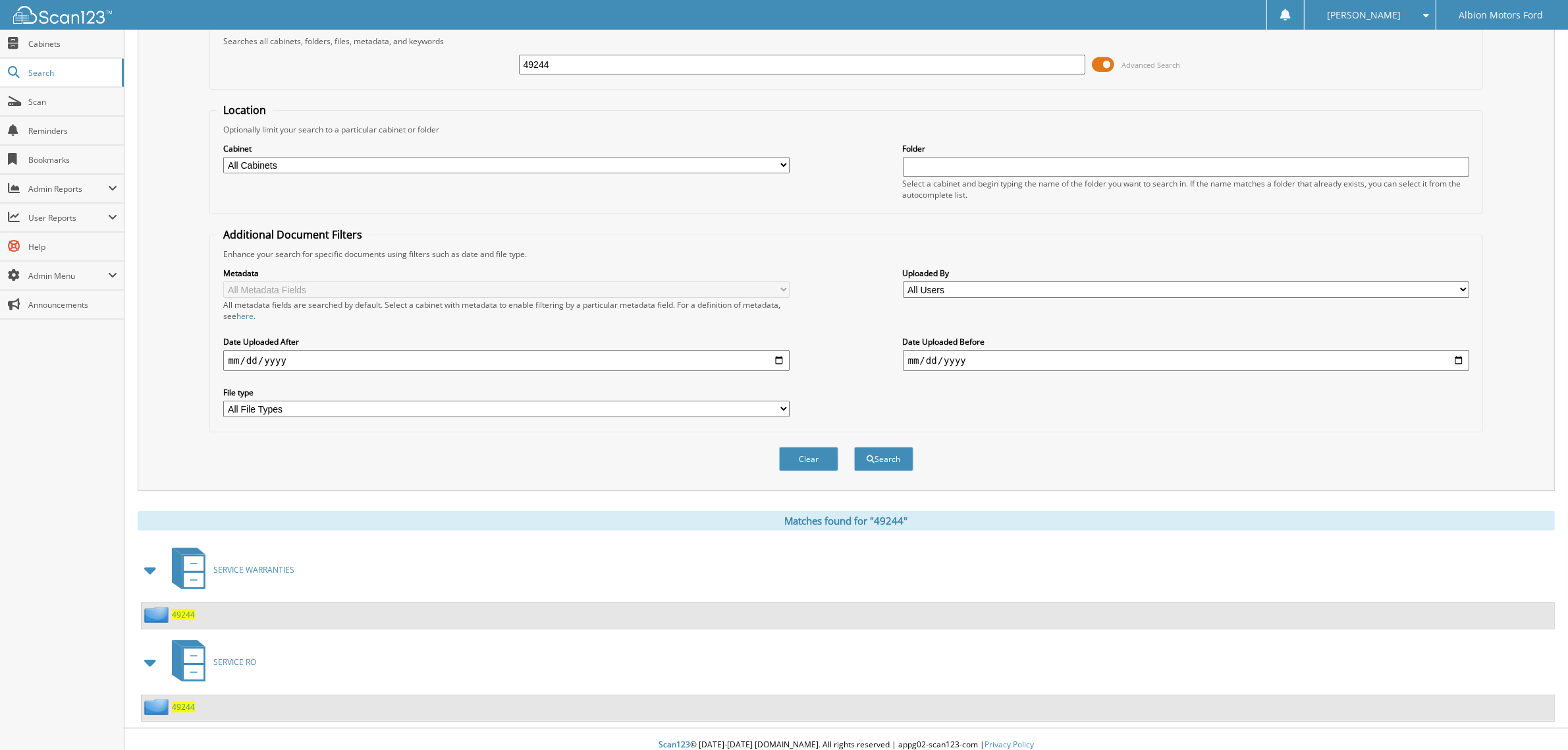
click at [184, 609] on span "49244" at bounding box center [183, 615] width 23 height 11
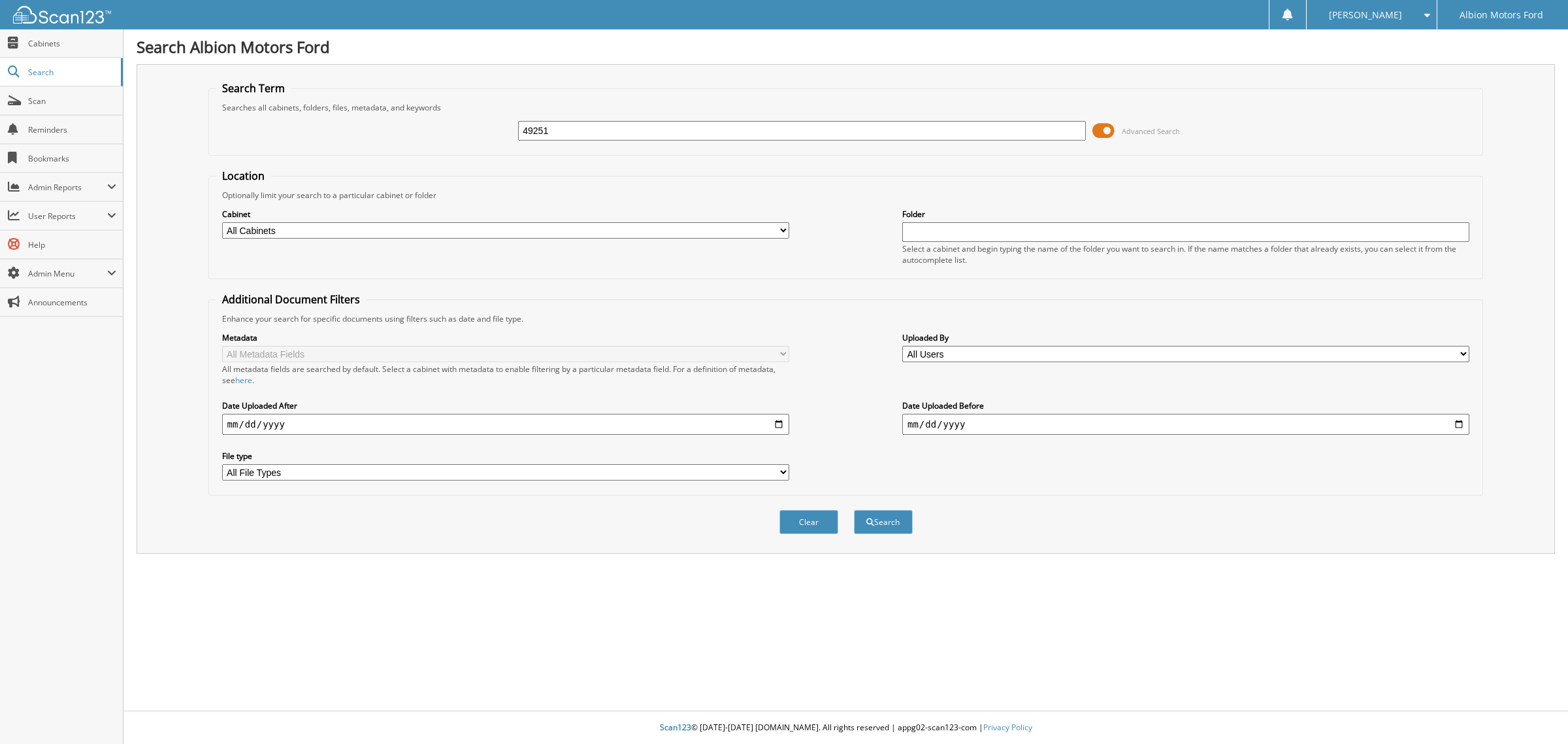
type input "49251"
click at [854, 509] on button "Search" at bounding box center [883, 522] width 59 height 25
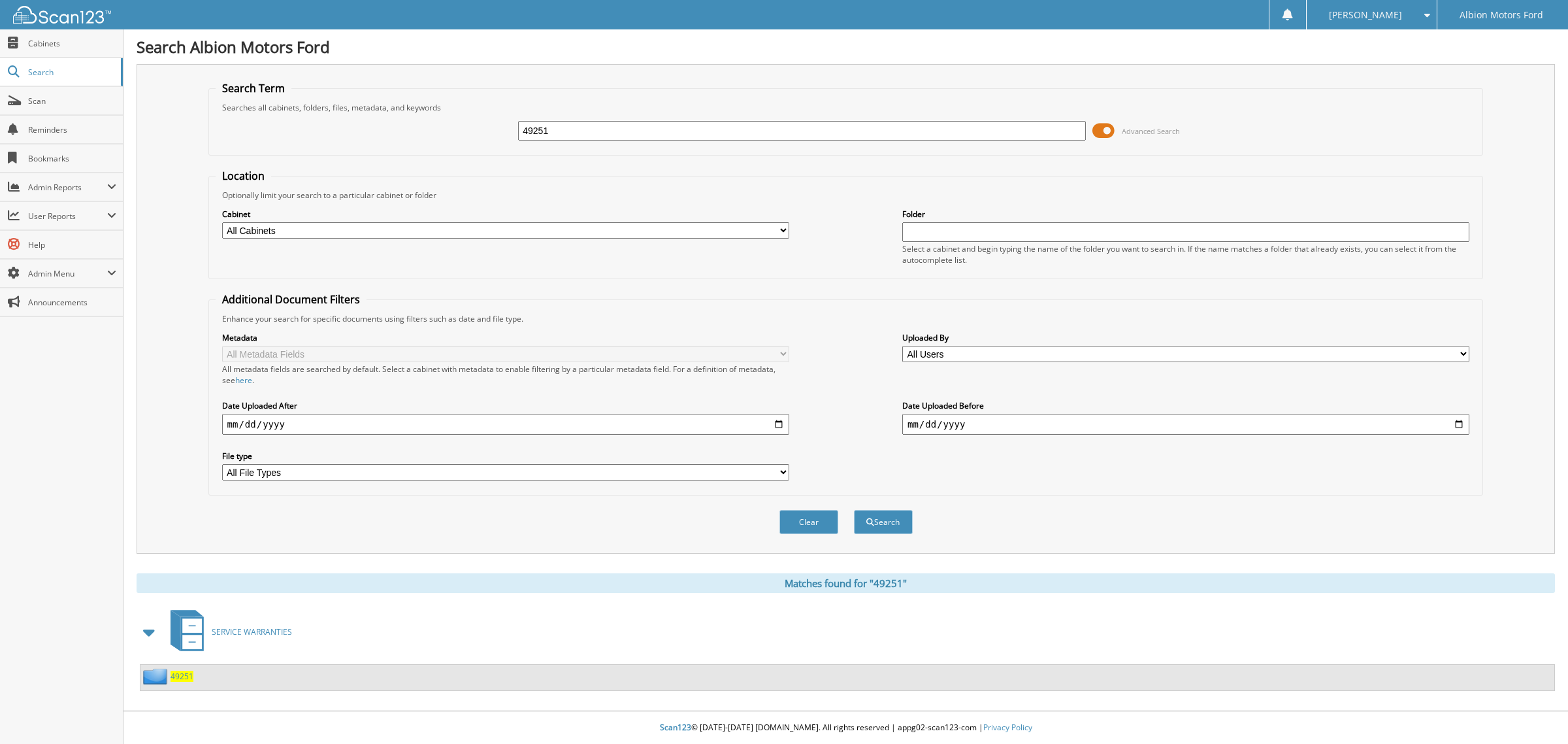
click at [182, 670] on span "49251" at bounding box center [182, 676] width 23 height 11
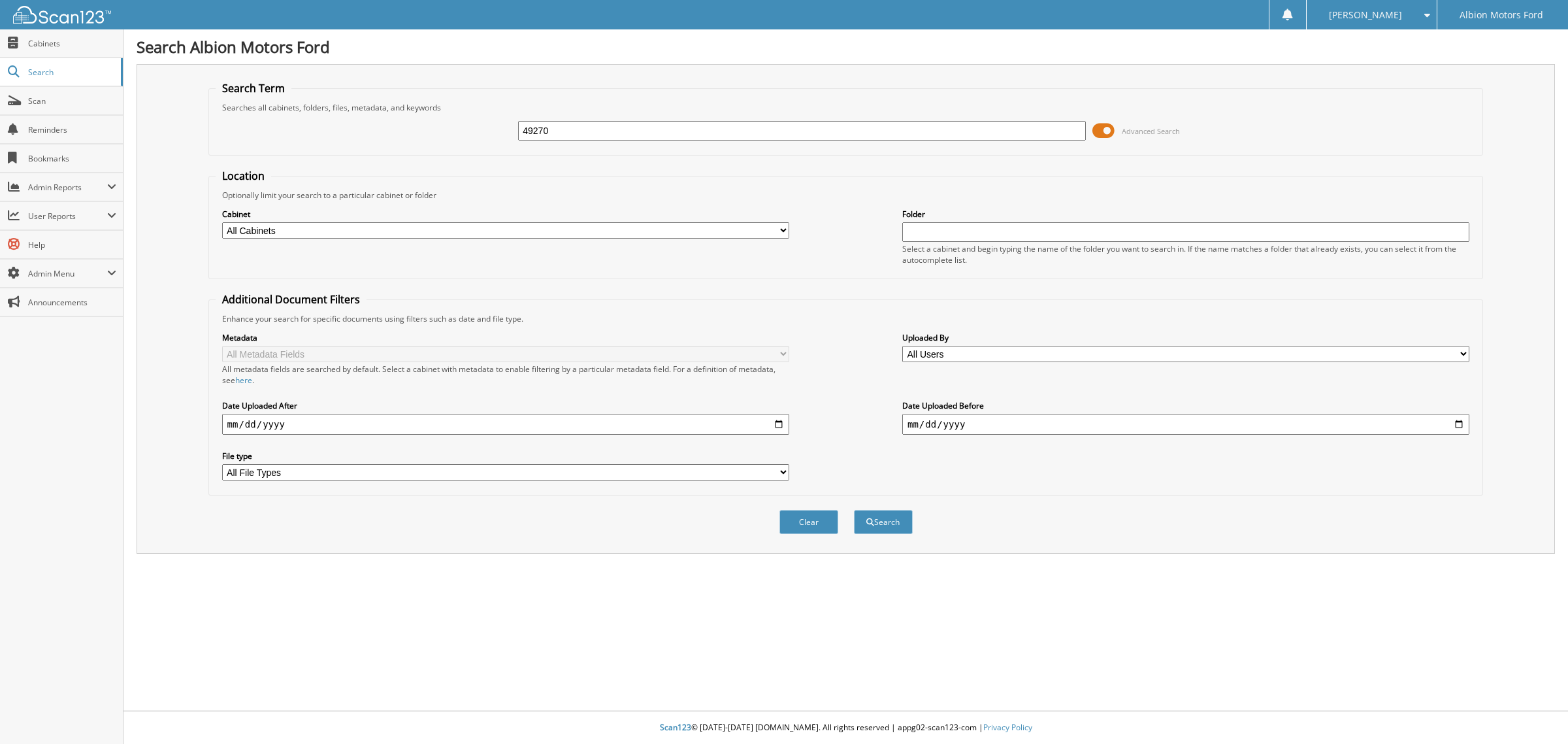
type input "49270"
click at [854, 509] on button "Search" at bounding box center [883, 522] width 59 height 25
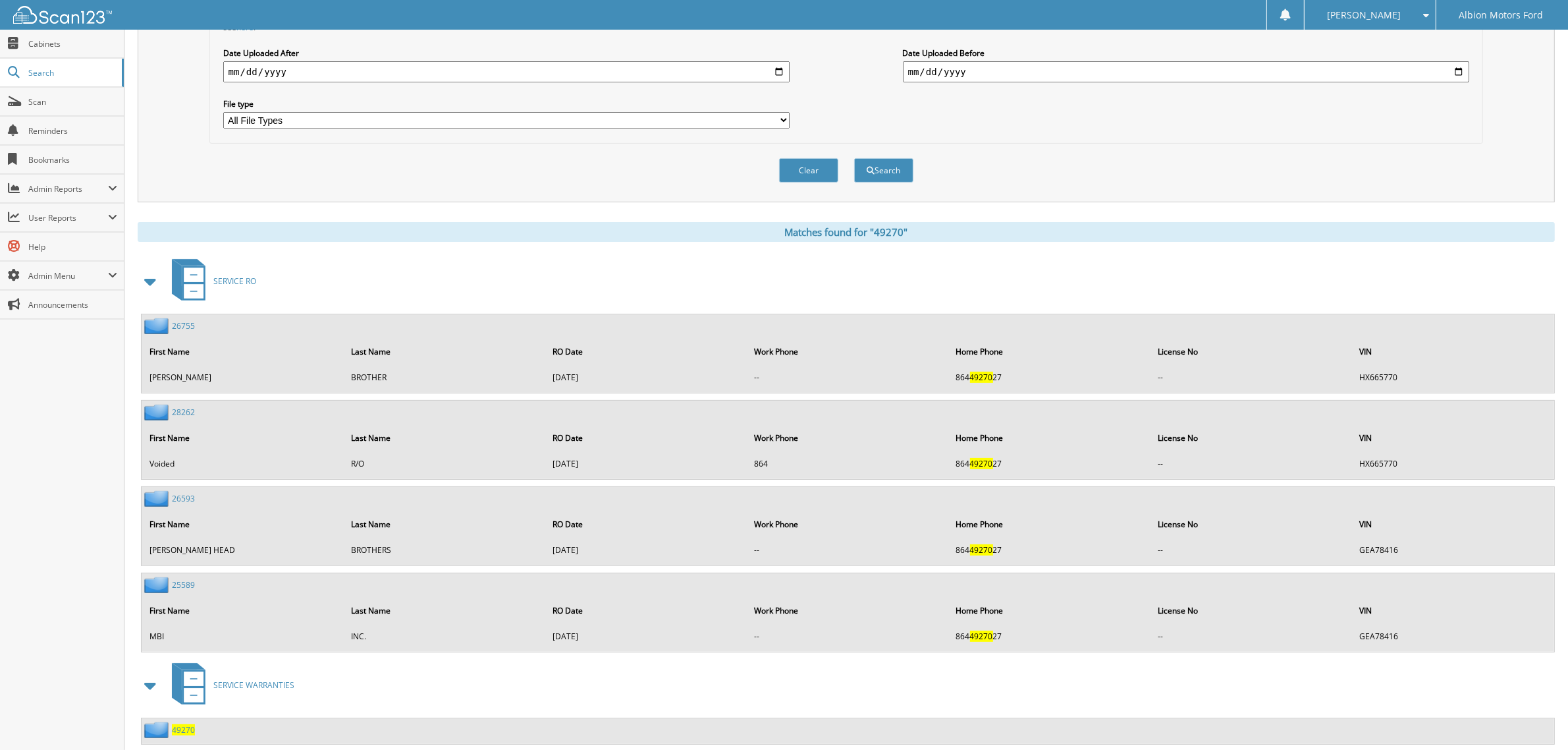
scroll to position [369, 0]
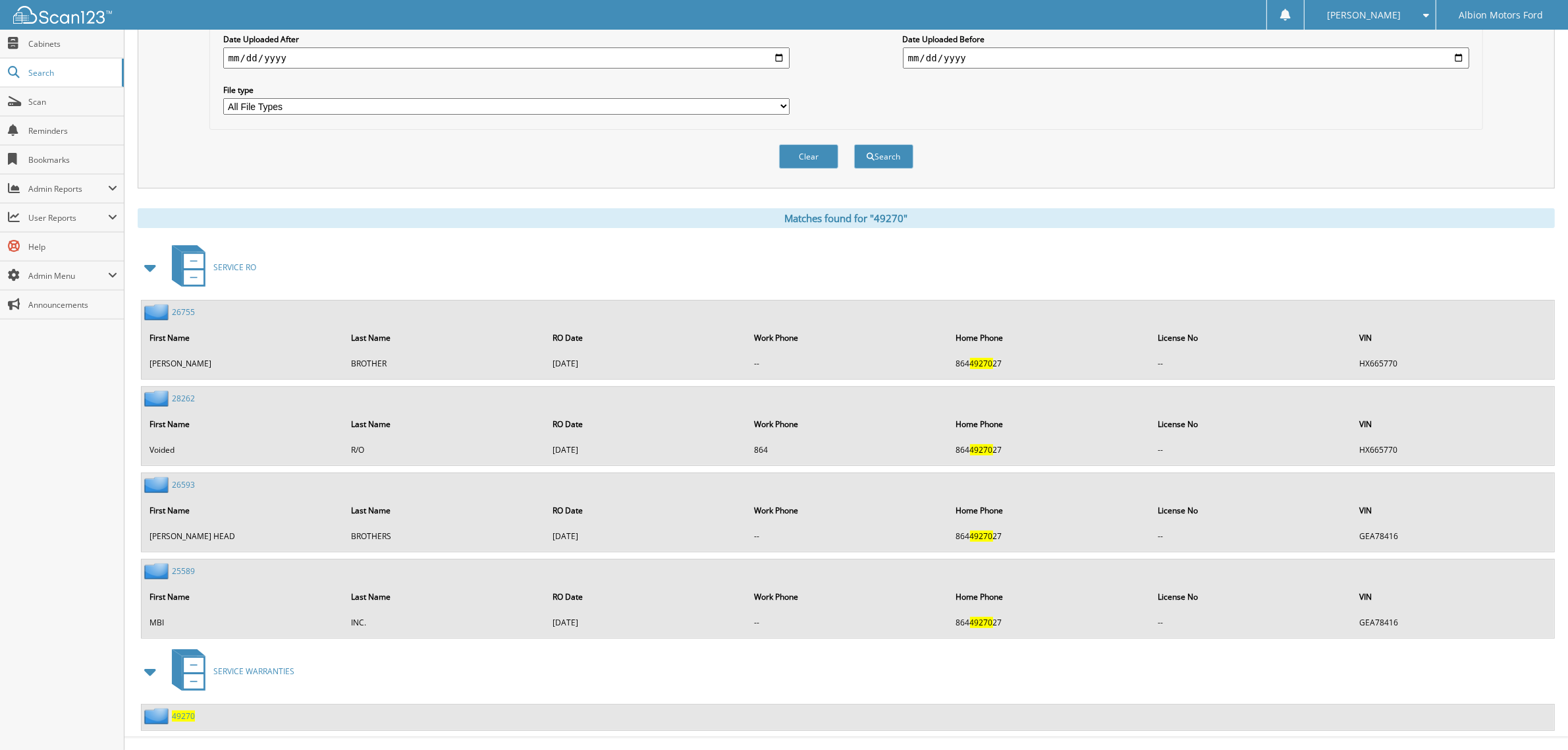
click at [186, 710] on span "49270" at bounding box center [183, 716] width 23 height 11
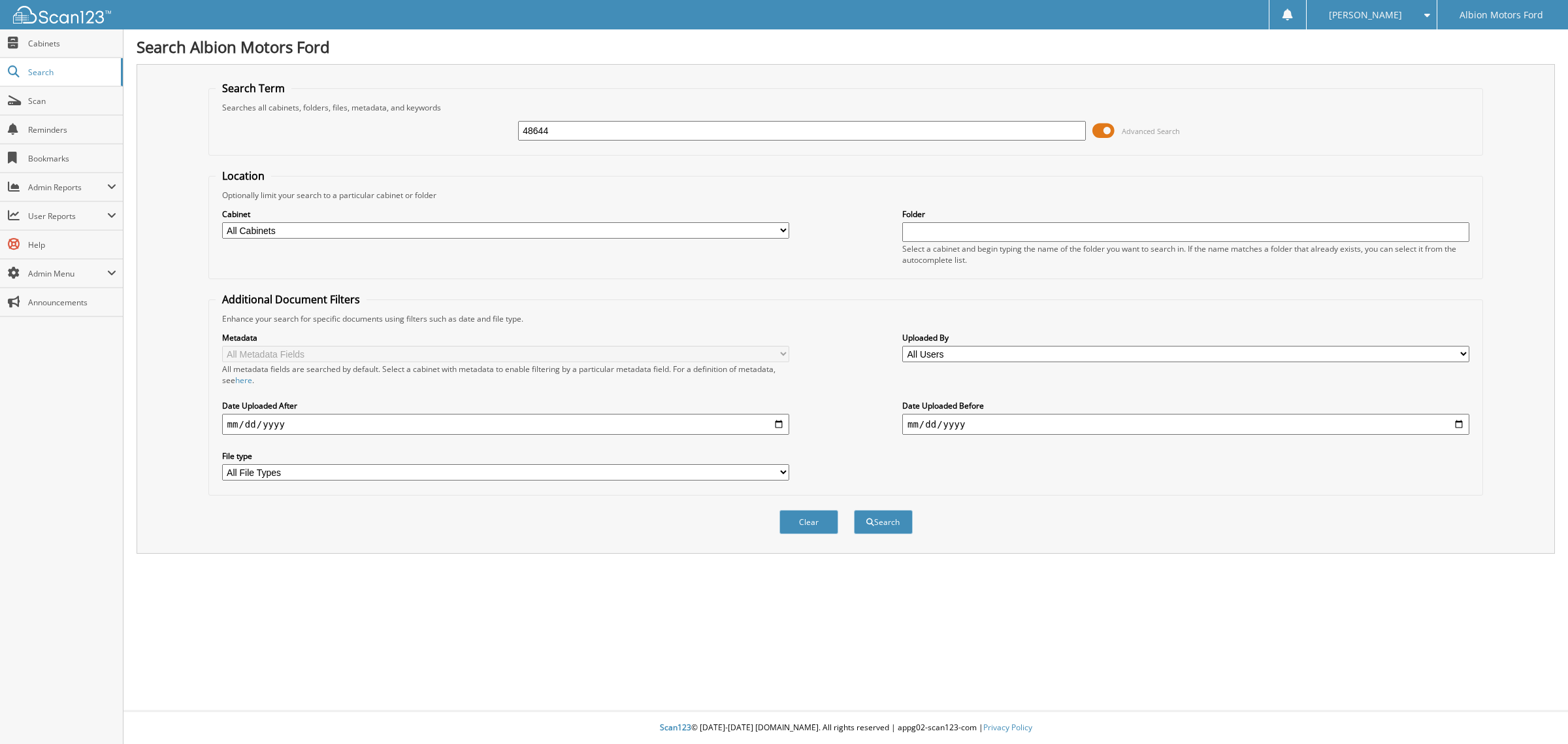
type input "48644"
click at [854, 509] on button "Search" at bounding box center [883, 522] width 59 height 25
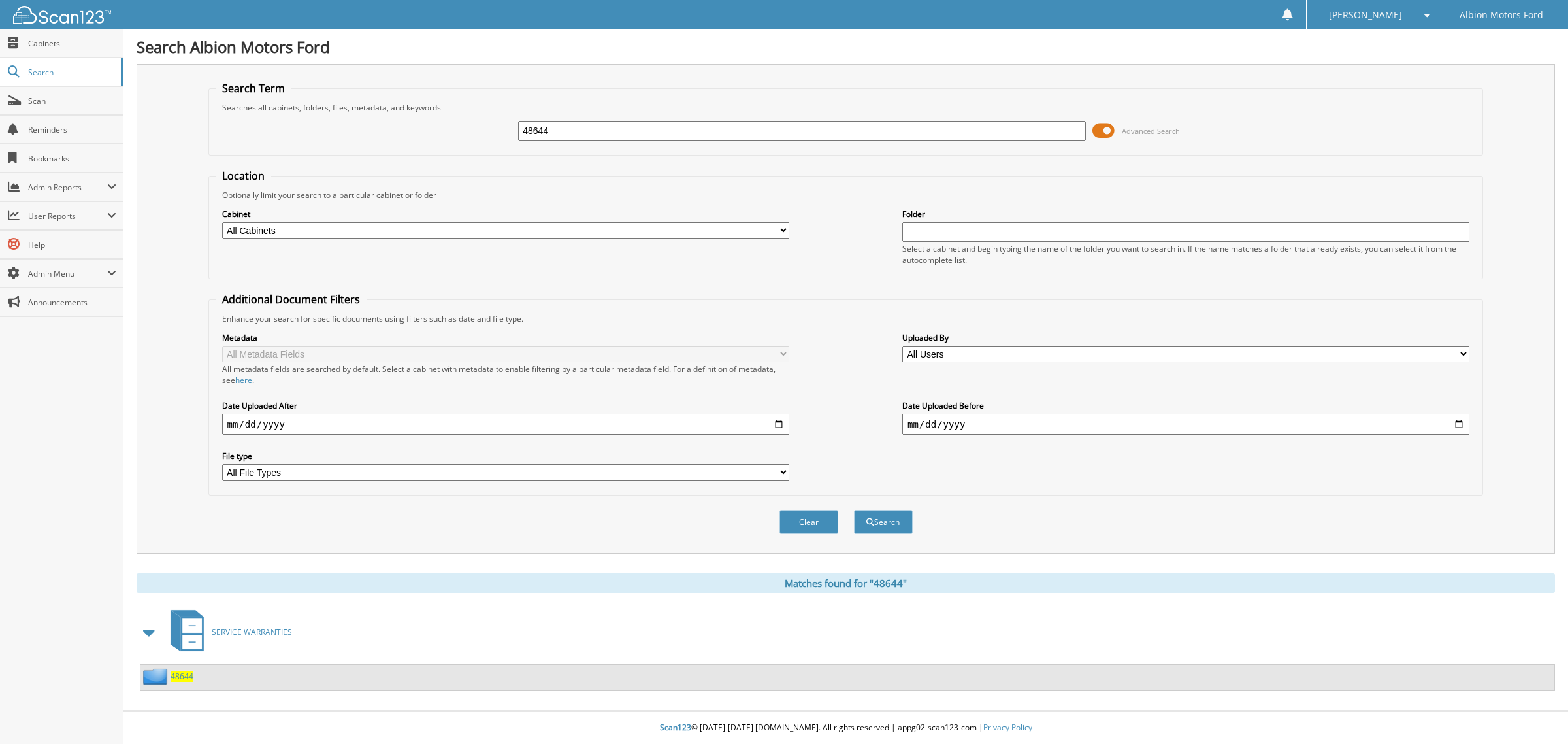
click at [178, 670] on span "48644" at bounding box center [182, 676] width 23 height 11
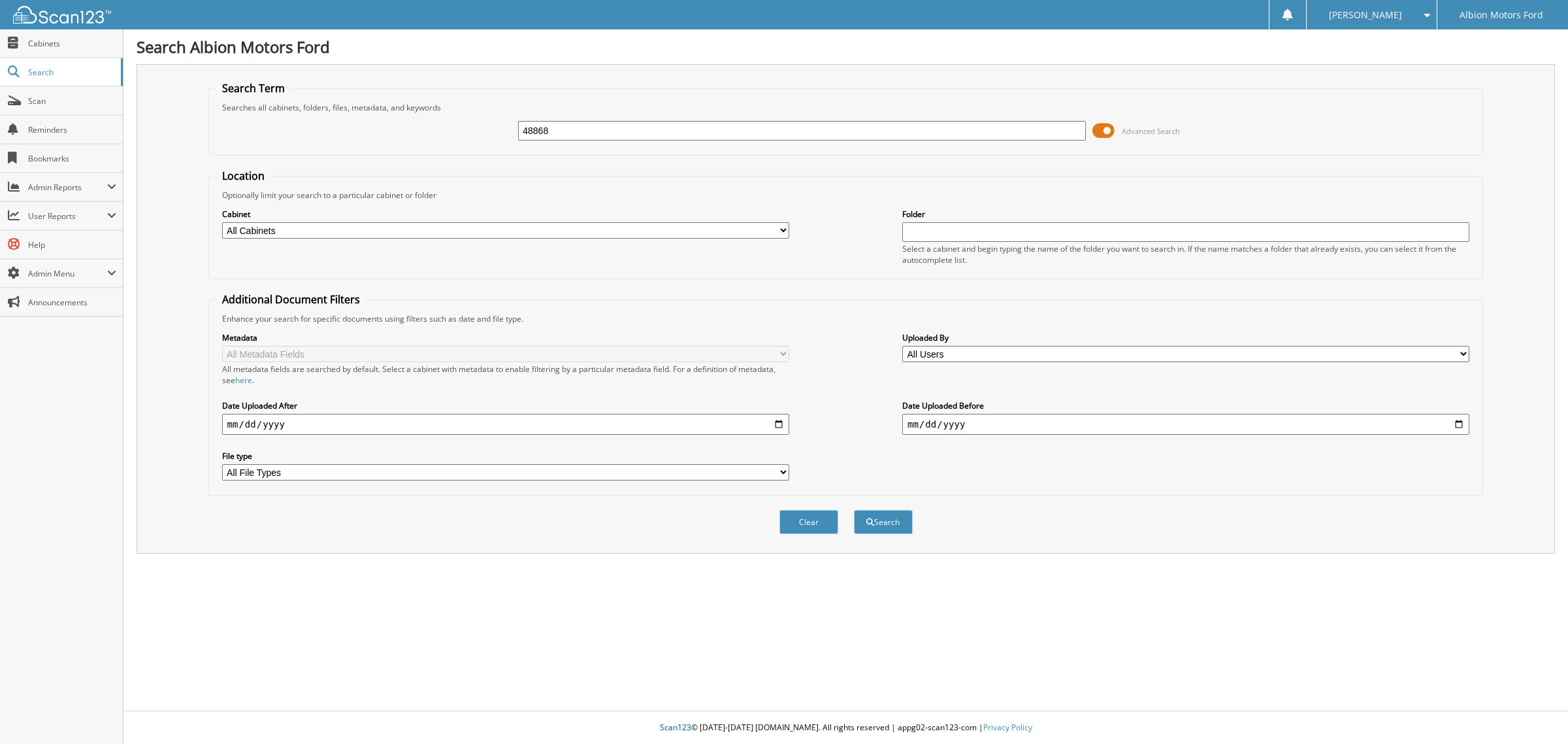
type input "48868"
click at [854, 509] on button "Search" at bounding box center [883, 522] width 59 height 25
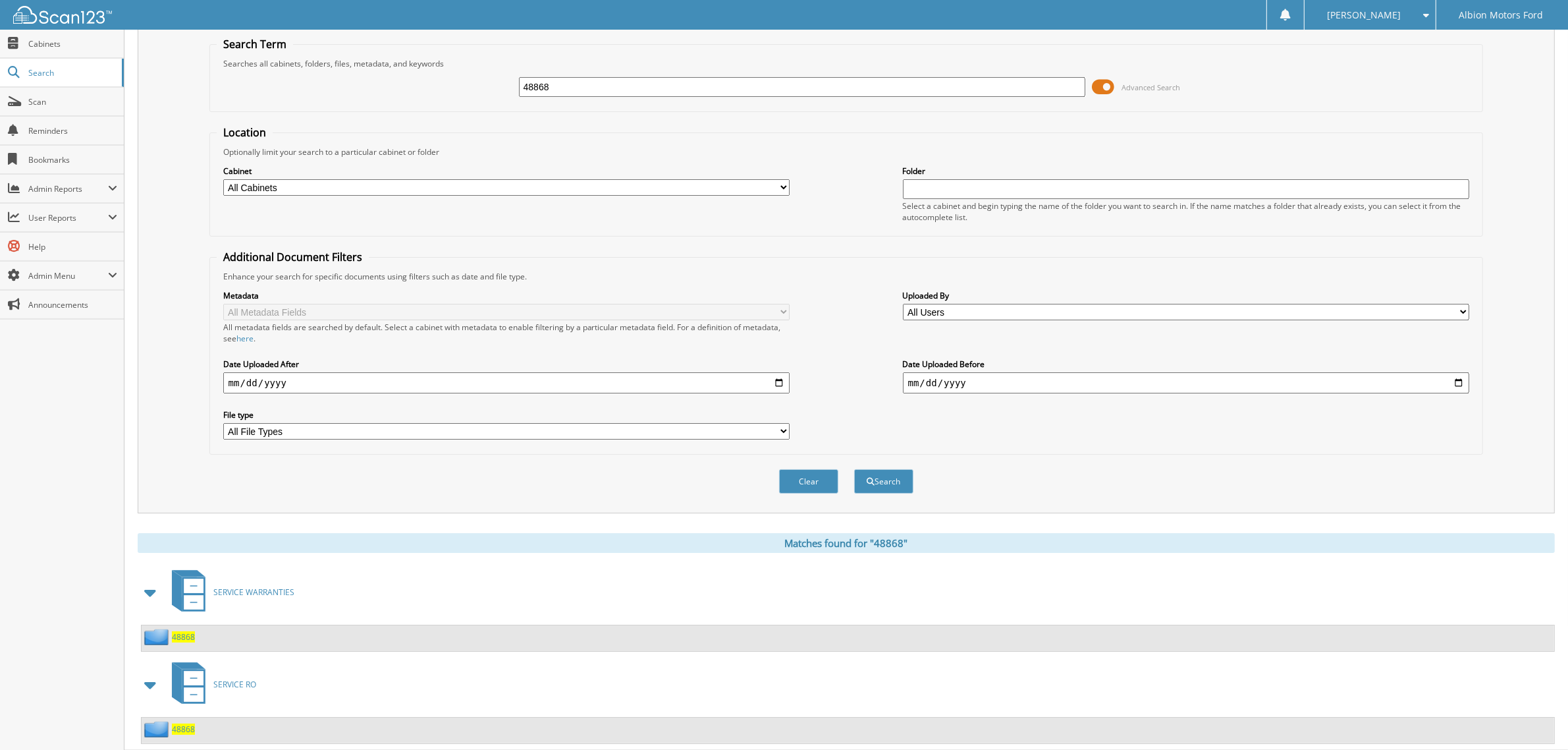
scroll to position [67, 0]
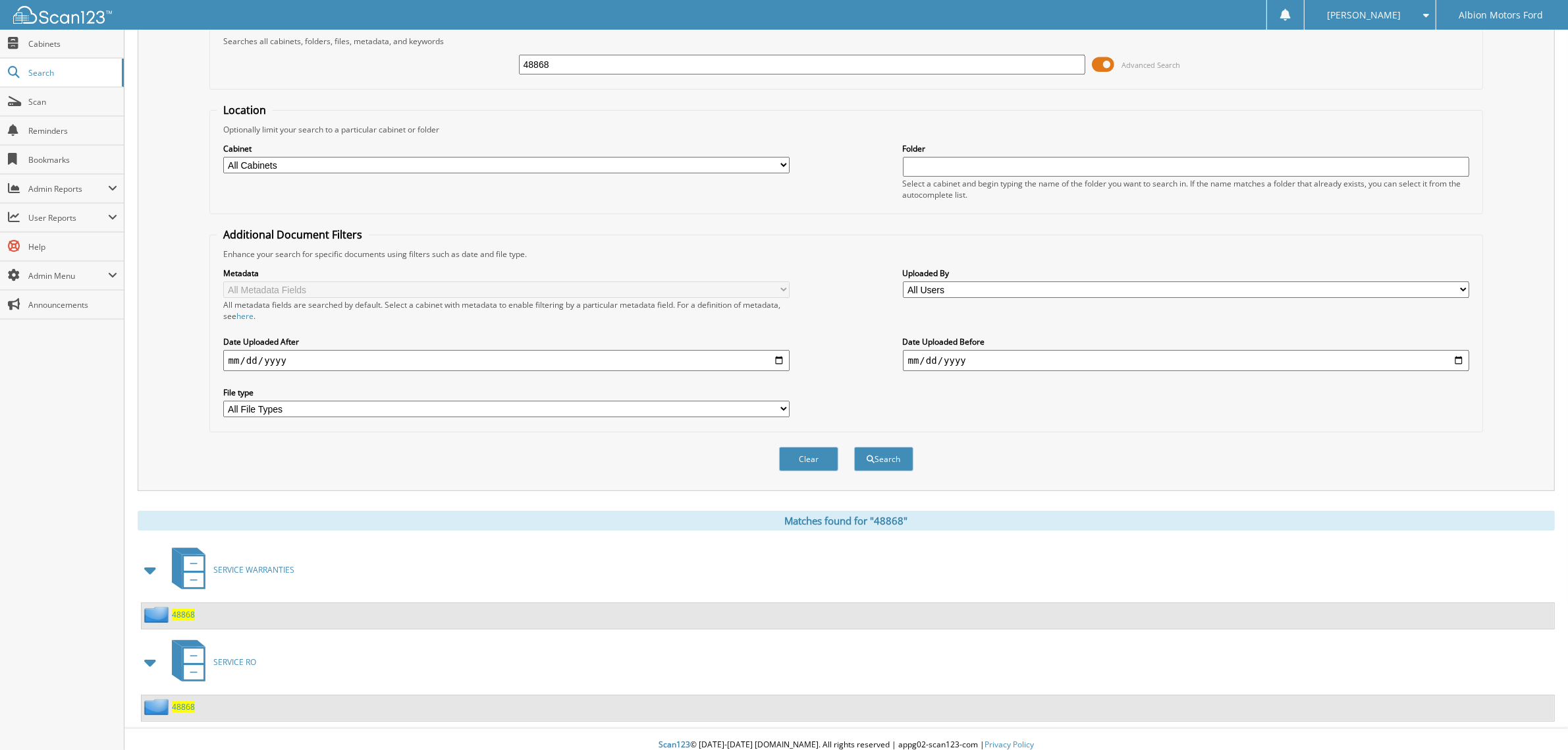
click at [184, 610] on div "48868" at bounding box center [168, 614] width 53 height 16
click at [185, 609] on span "48868" at bounding box center [183, 615] width 23 height 11
